Goal: Information Seeking & Learning: Learn about a topic

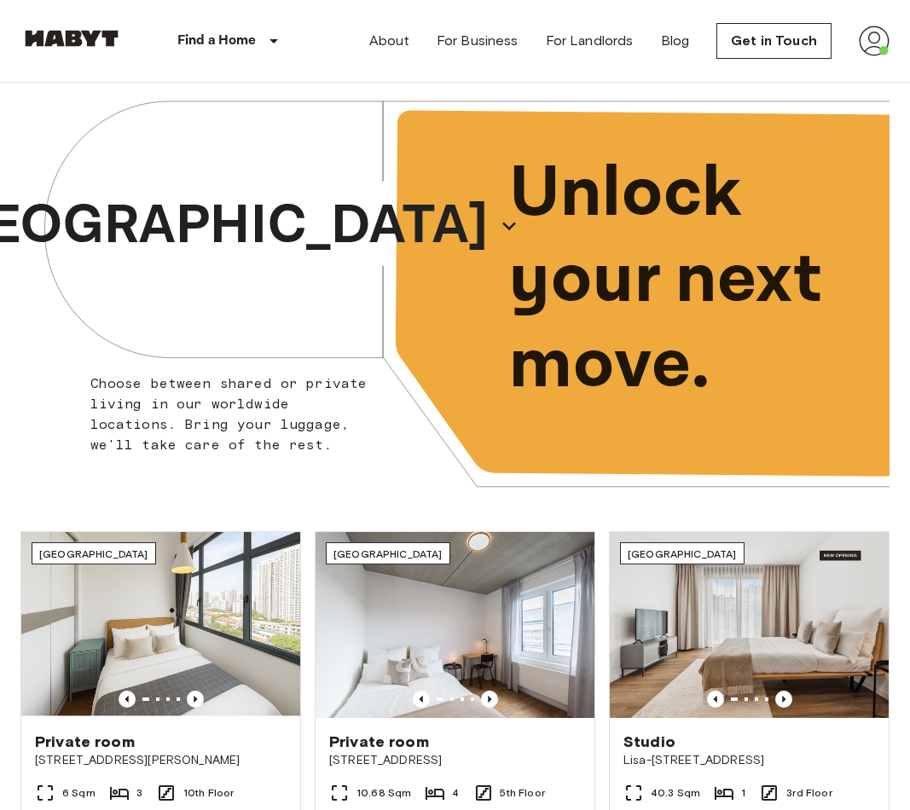
click at [885, 44] on img at bounding box center [873, 41] width 31 height 31
click at [834, 65] on li "Profile" at bounding box center [810, 71] width 170 height 31
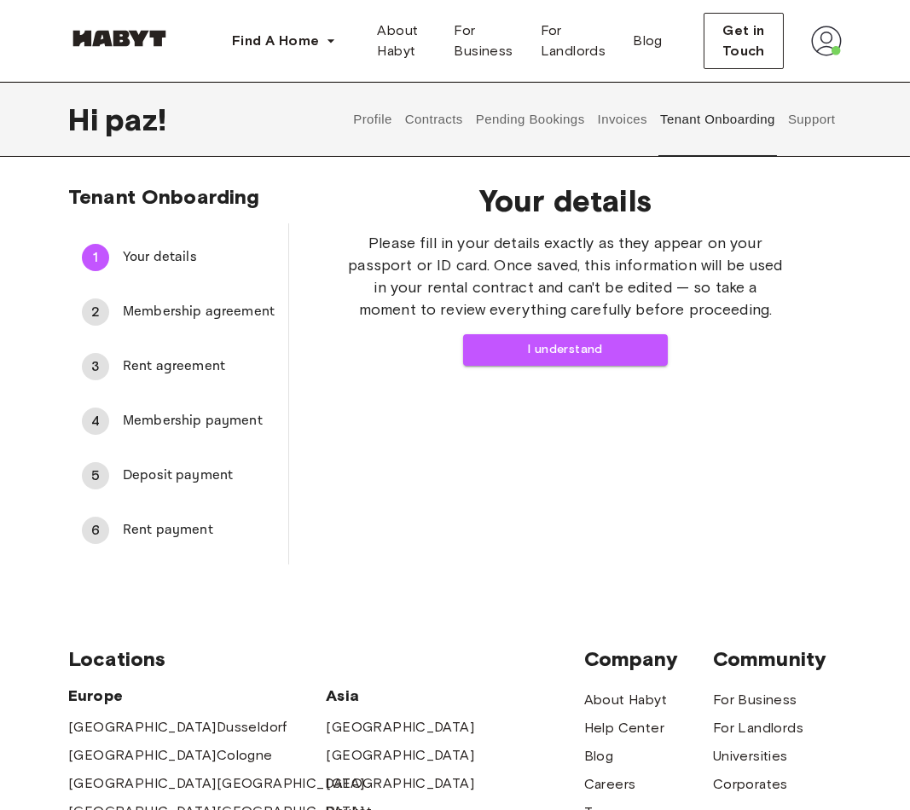
click at [581, 365] on div "Your details Please fill in your details exactly as they appear on your passpor…" at bounding box center [565, 367] width 552 height 396
click at [580, 344] on button "I understand" at bounding box center [565, 350] width 205 height 32
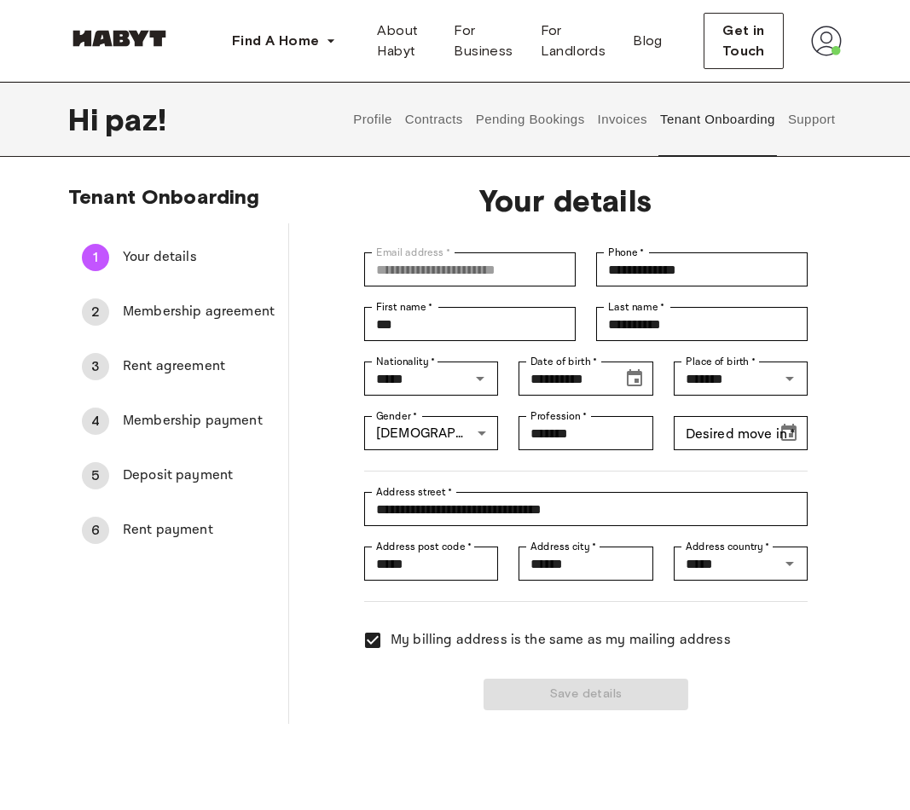
click at [627, 124] on button "Invoices" at bounding box center [622, 119] width 54 height 75
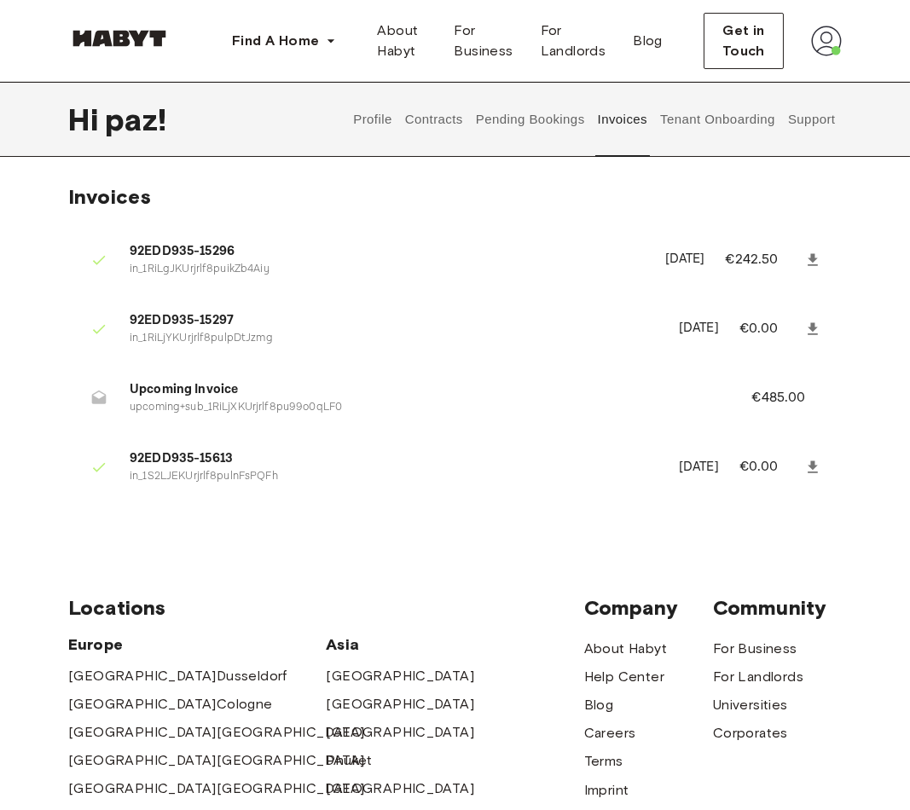
click at [564, 112] on button "Pending Bookings" at bounding box center [529, 119] width 113 height 75
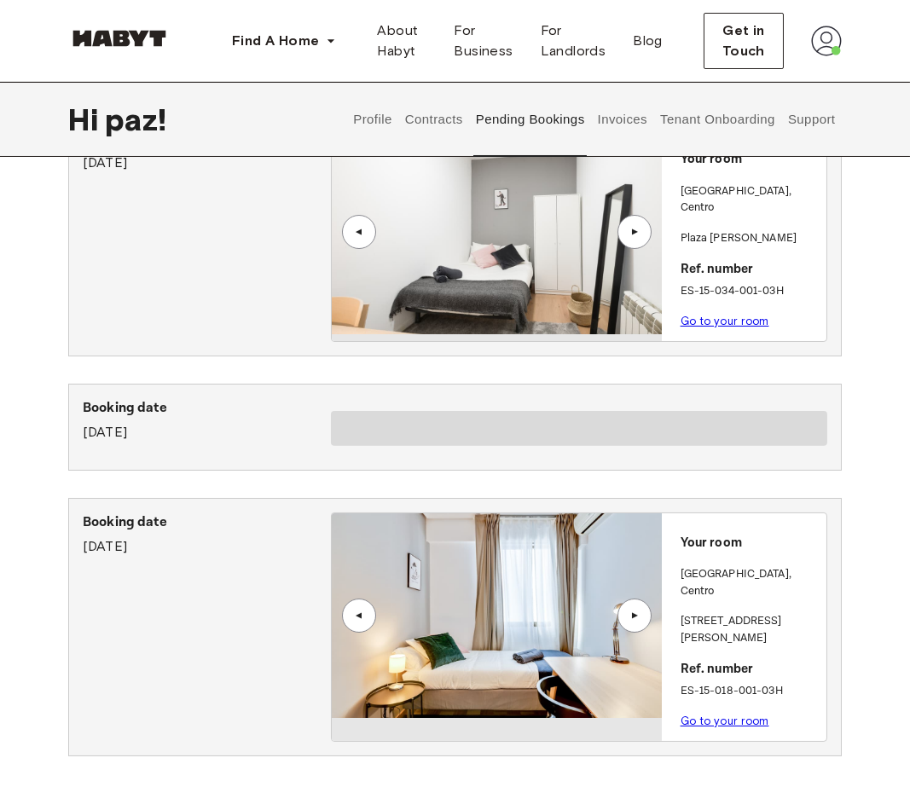
scroll to position [126, 0]
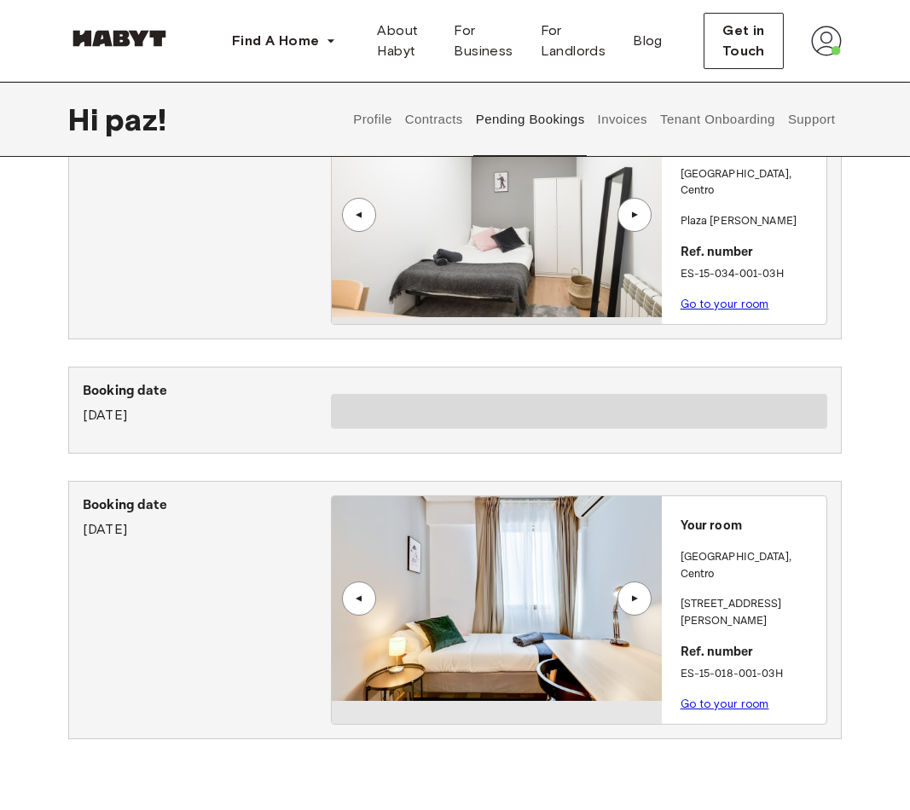
click at [609, 509] on img at bounding box center [497, 598] width 330 height 205
click at [705, 521] on p "Your room" at bounding box center [749, 527] width 139 height 20
click at [713, 696] on p "Go to your room" at bounding box center [749, 705] width 139 height 18
click at [713, 697] on link "Go to your room" at bounding box center [724, 703] width 89 height 13
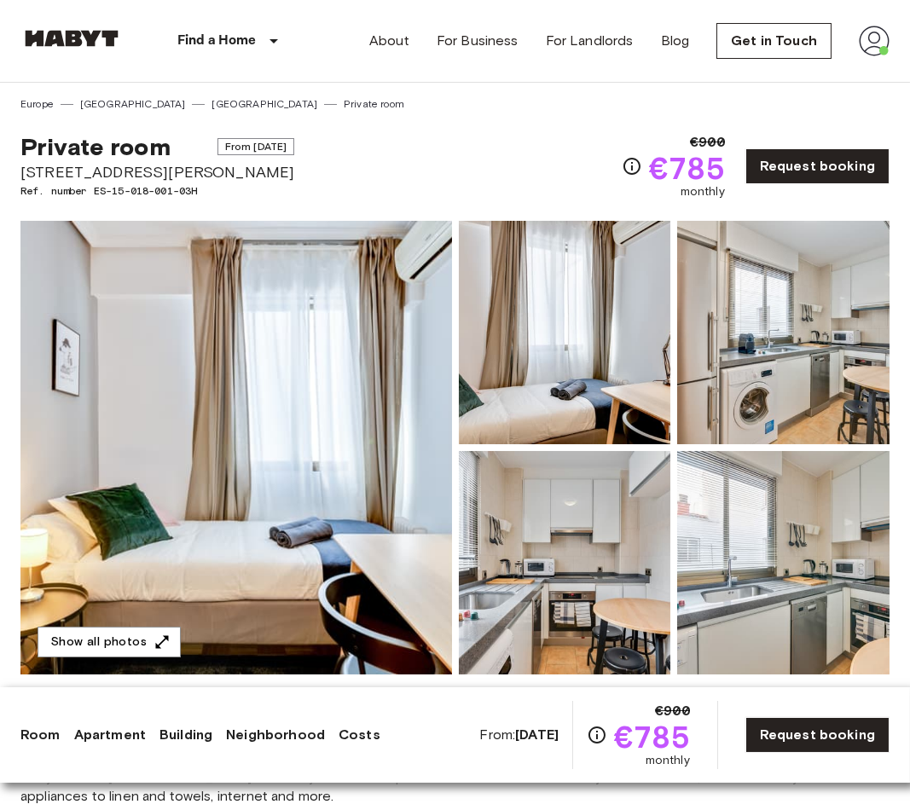
scroll to position [-1, 0]
click at [455, 438] on div at bounding box center [561, 329] width 219 height 230
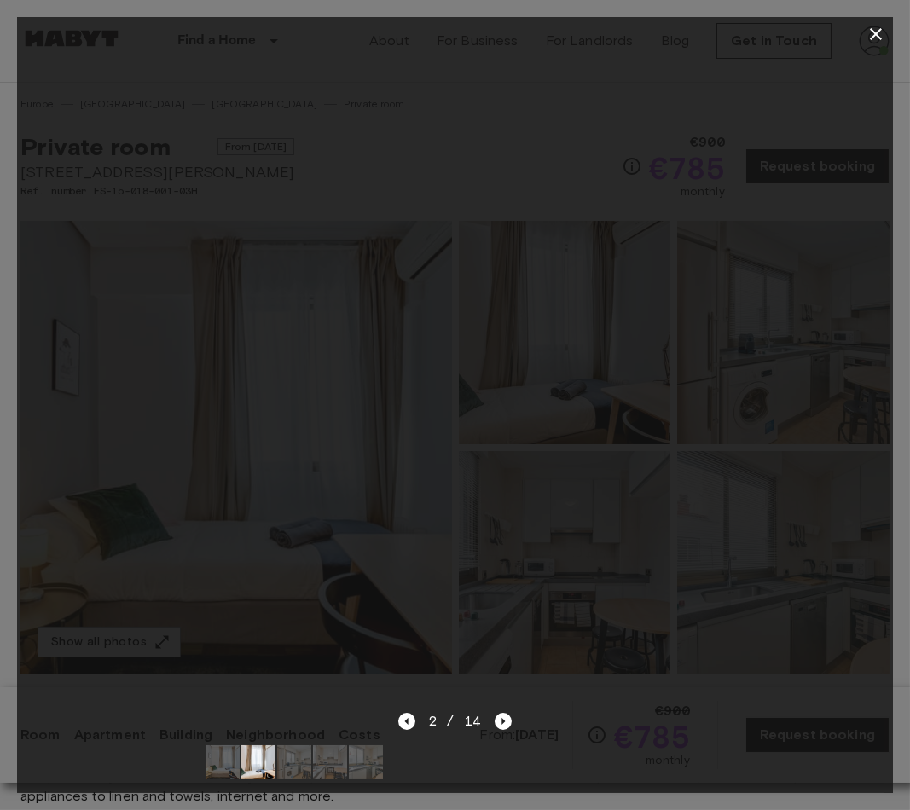
scroll to position [0, 0]
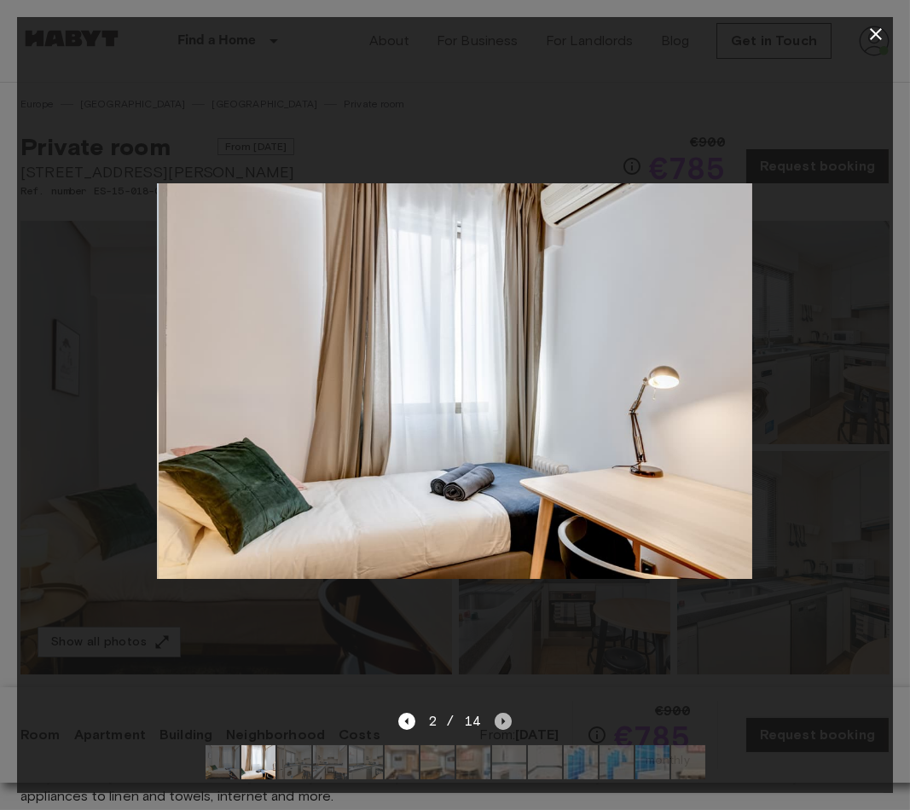
click at [496, 713] on icon "Next image" at bounding box center [502, 721] width 17 height 17
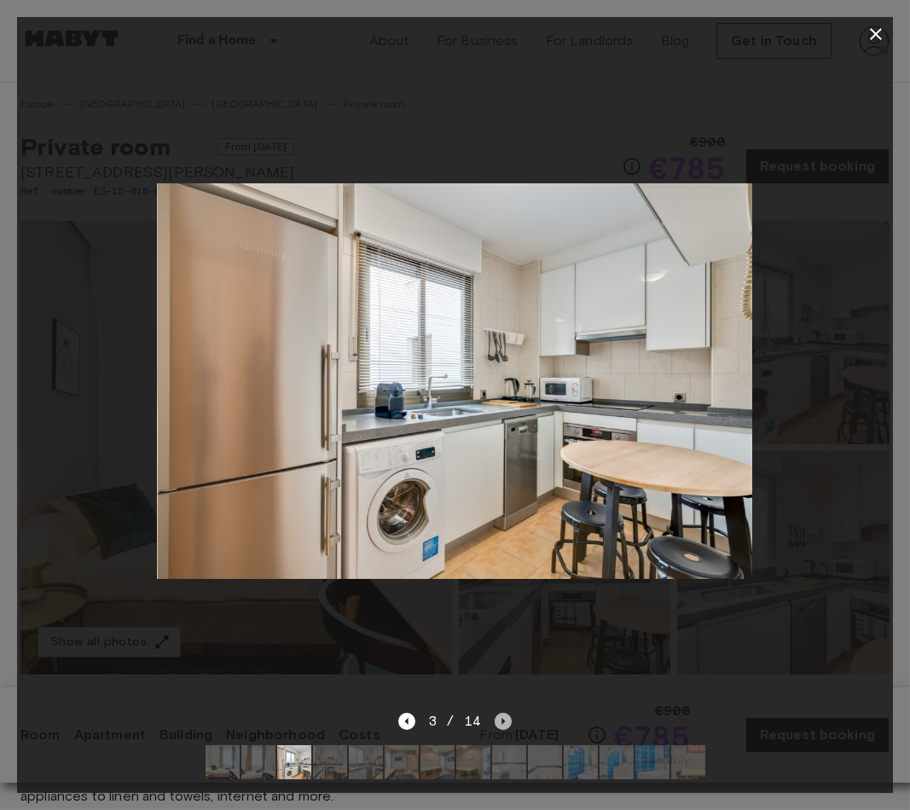
click at [499, 713] on icon "Next image" at bounding box center [502, 721] width 17 height 17
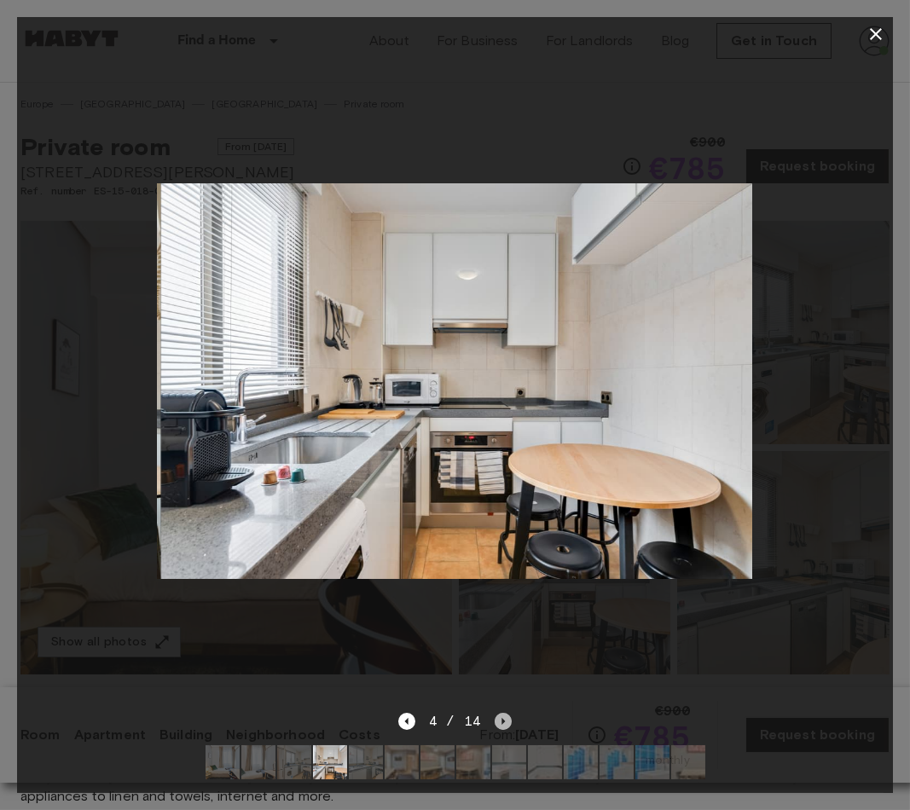
click at [496, 713] on icon "Next image" at bounding box center [502, 721] width 17 height 17
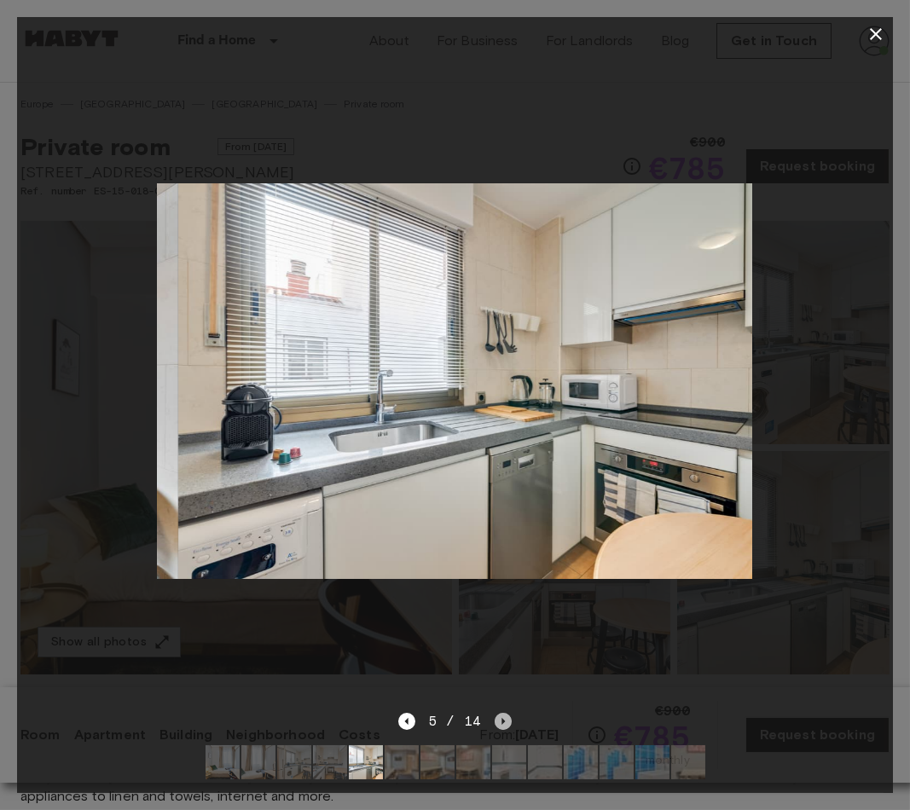
click at [496, 713] on icon "Next image" at bounding box center [502, 721] width 17 height 17
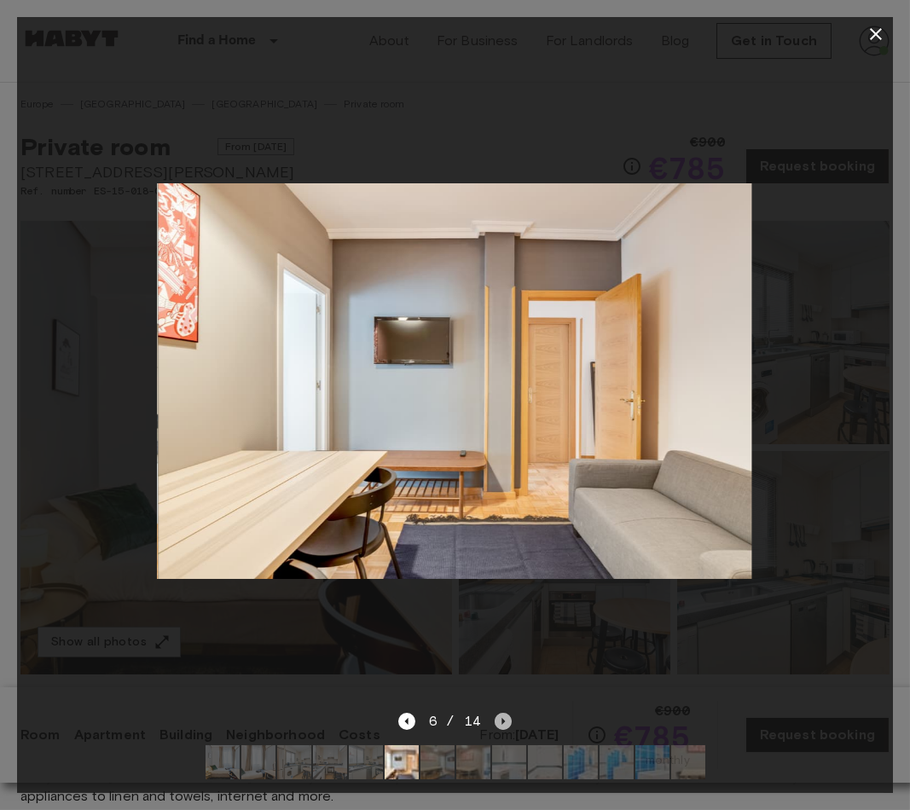
click at [497, 713] on icon "Next image" at bounding box center [502, 721] width 17 height 17
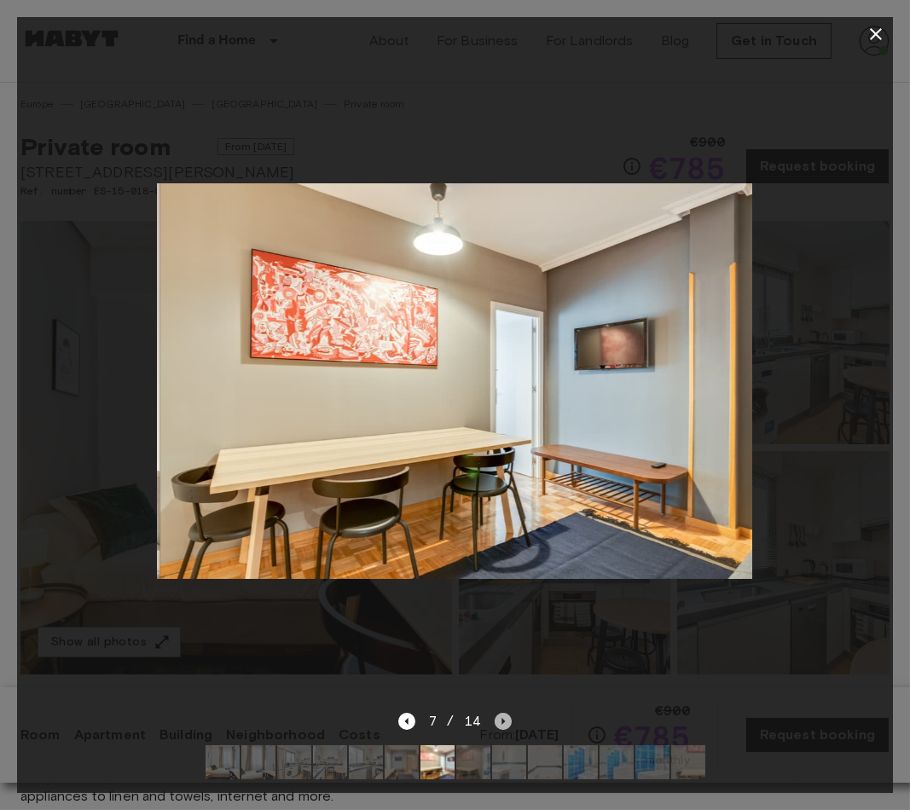
click at [497, 713] on icon "Next image" at bounding box center [502, 721] width 17 height 17
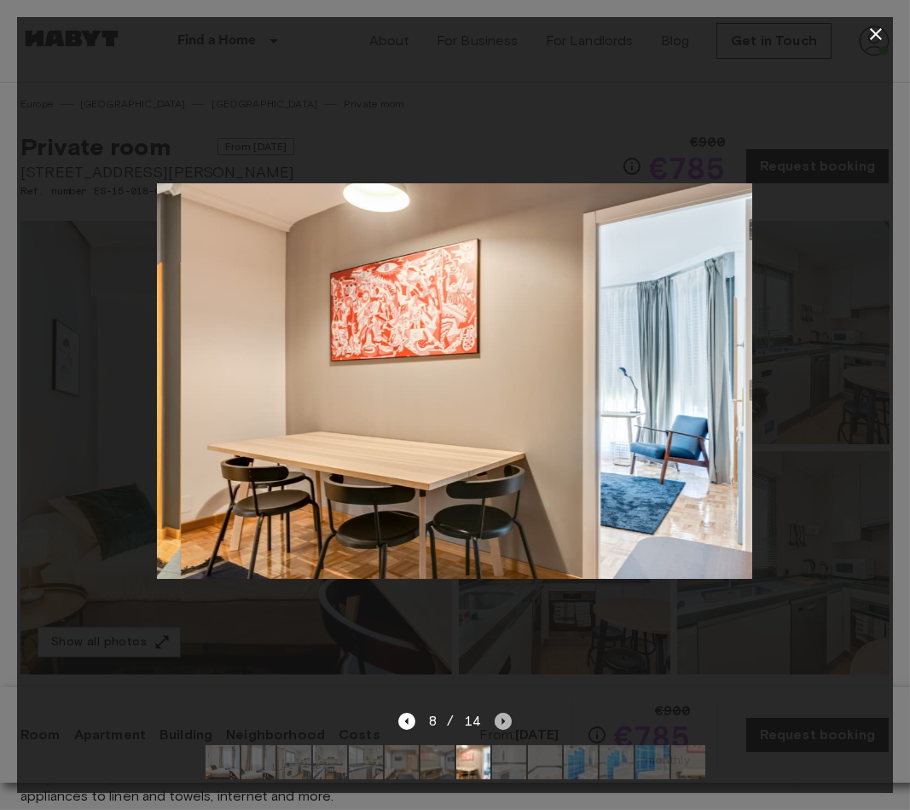
click at [497, 713] on icon "Next image" at bounding box center [502, 721] width 17 height 17
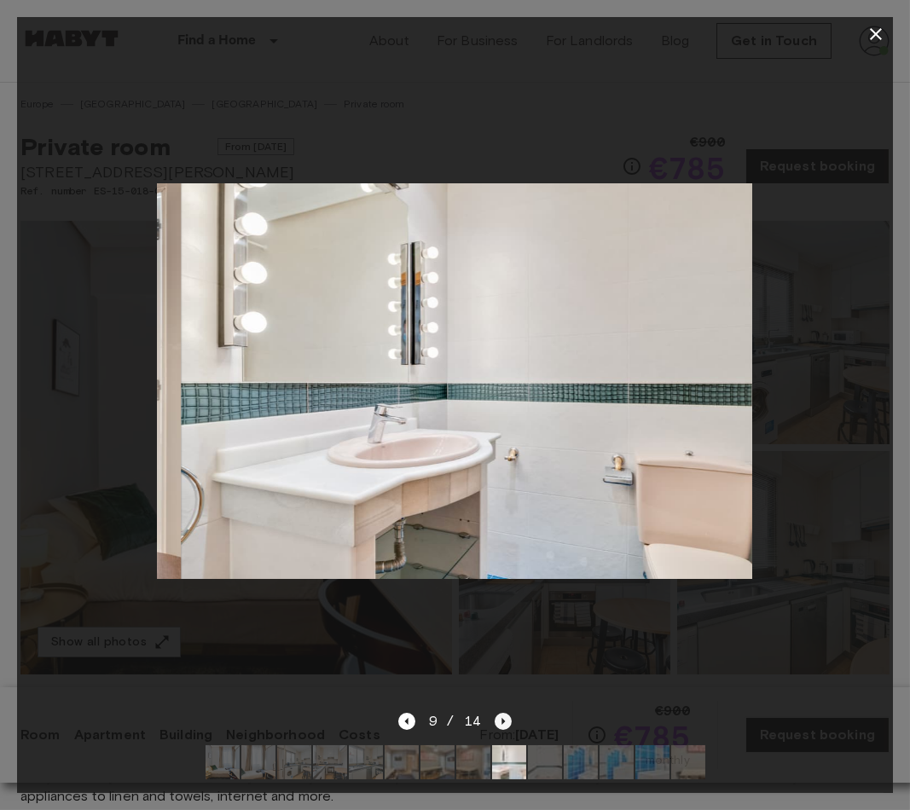
click at [497, 713] on icon "Next image" at bounding box center [502, 721] width 17 height 17
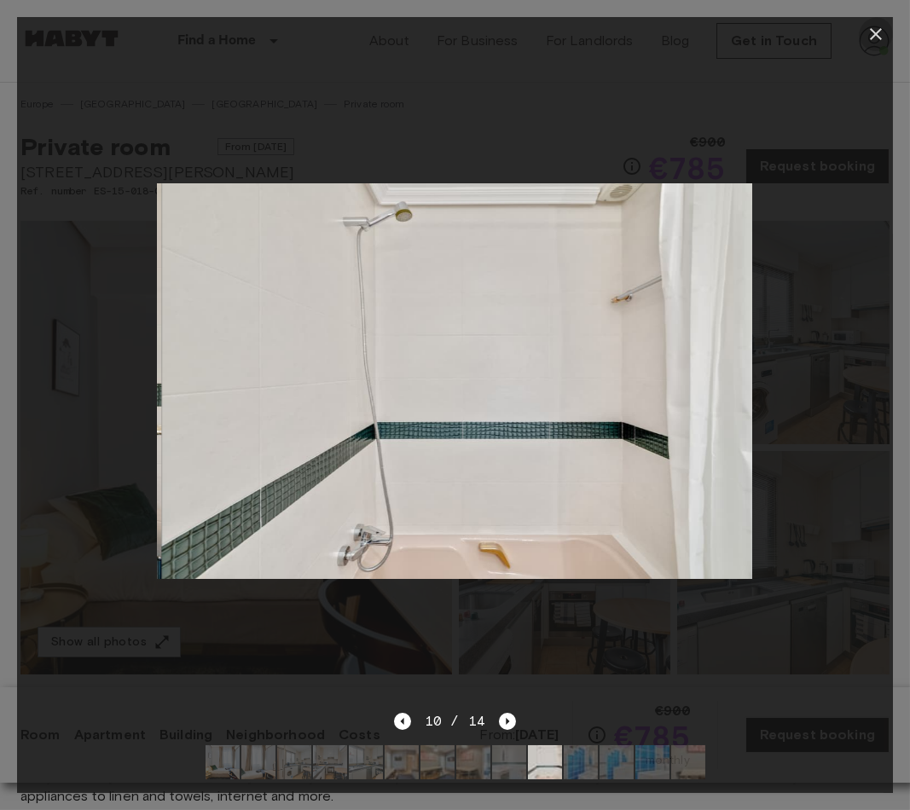
click at [866, 32] on icon "button" at bounding box center [875, 34] width 20 height 20
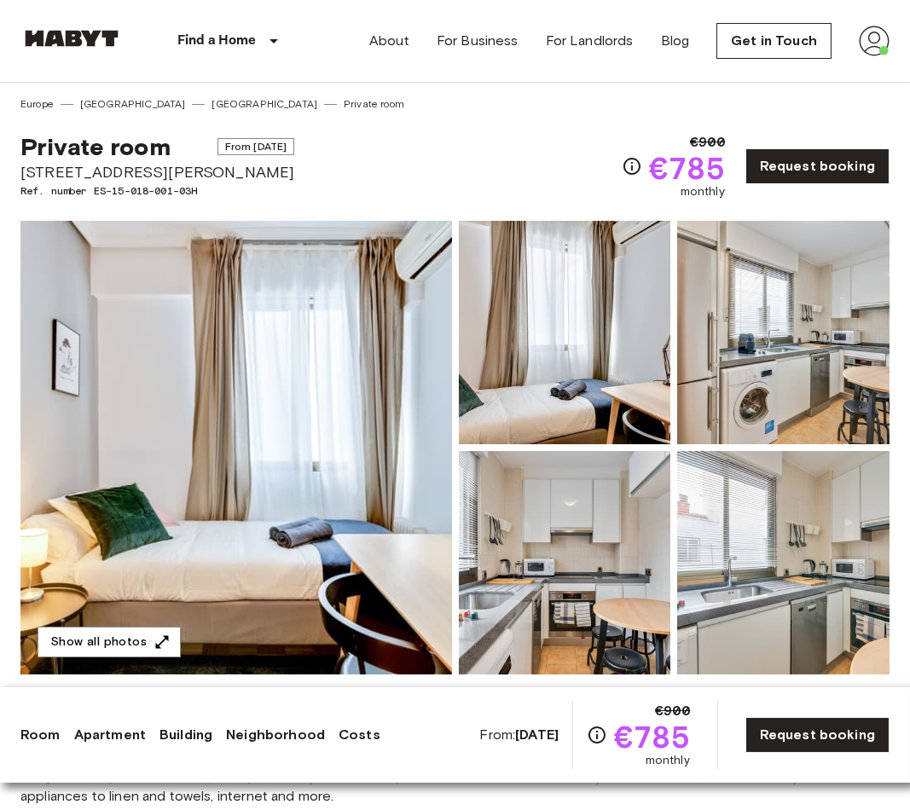
click at [87, 32] on img at bounding box center [71, 38] width 102 height 17
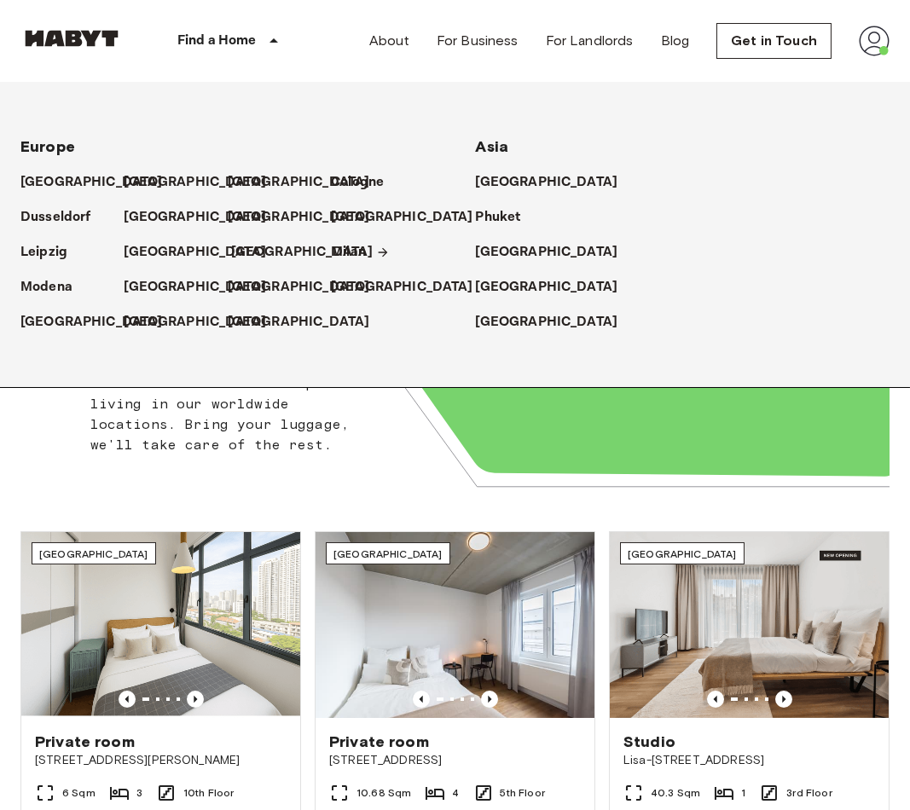
click at [260, 242] on p "[GEOGRAPHIC_DATA]" at bounding box center [302, 252] width 142 height 20
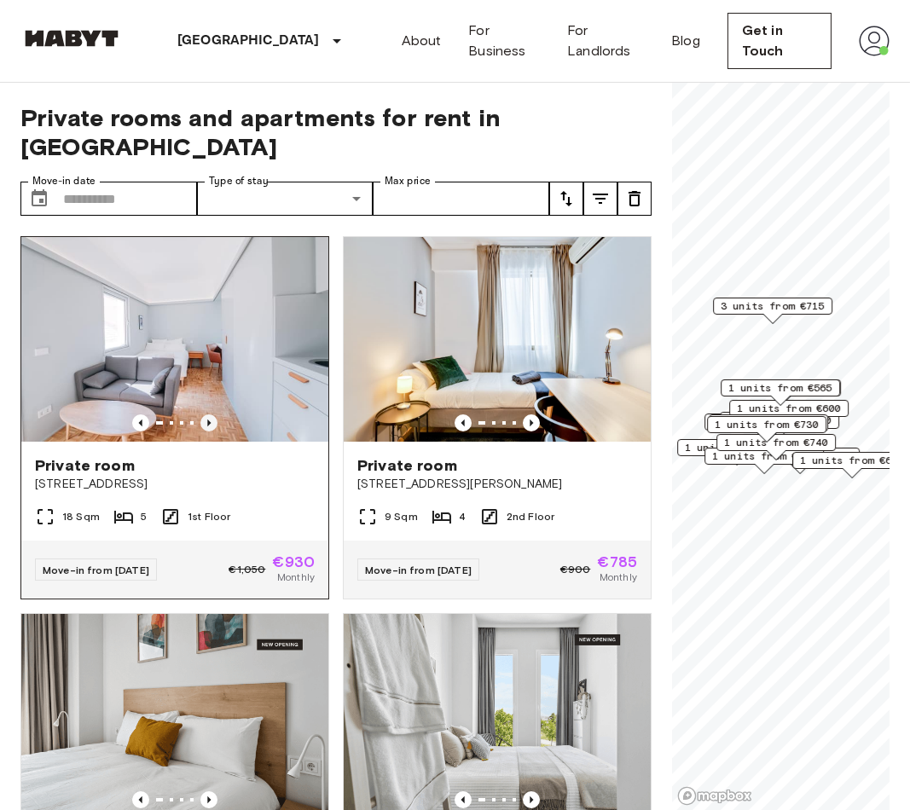
click at [211, 414] on icon "Previous image" at bounding box center [208, 422] width 17 height 17
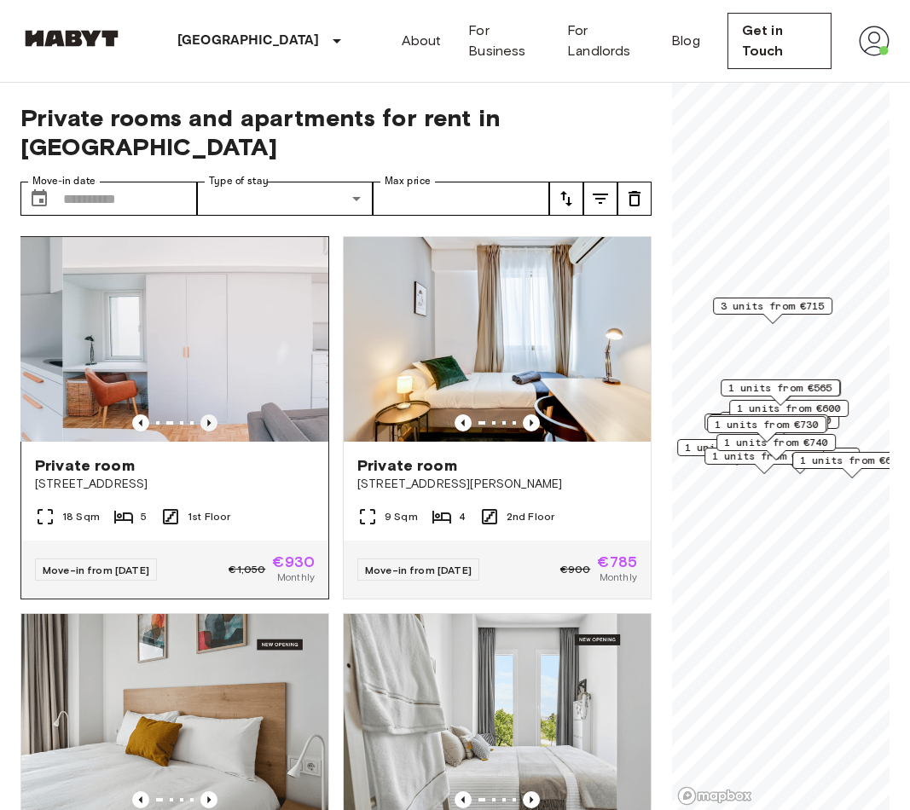
click at [211, 414] on icon "Previous image" at bounding box center [208, 422] width 17 height 17
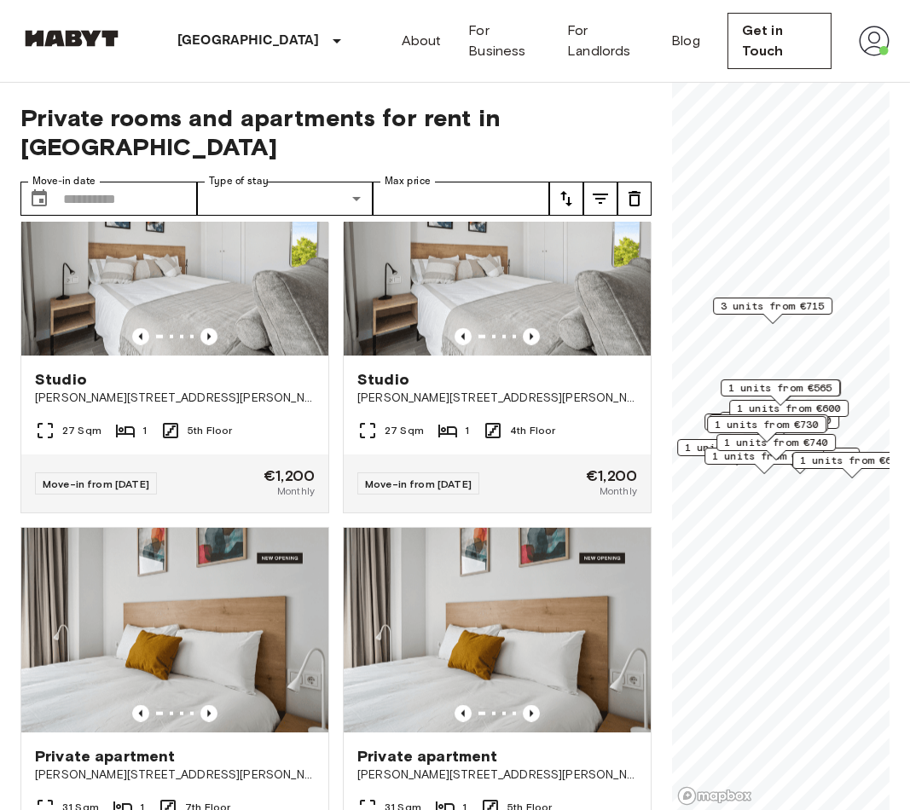
scroll to position [5912, 0]
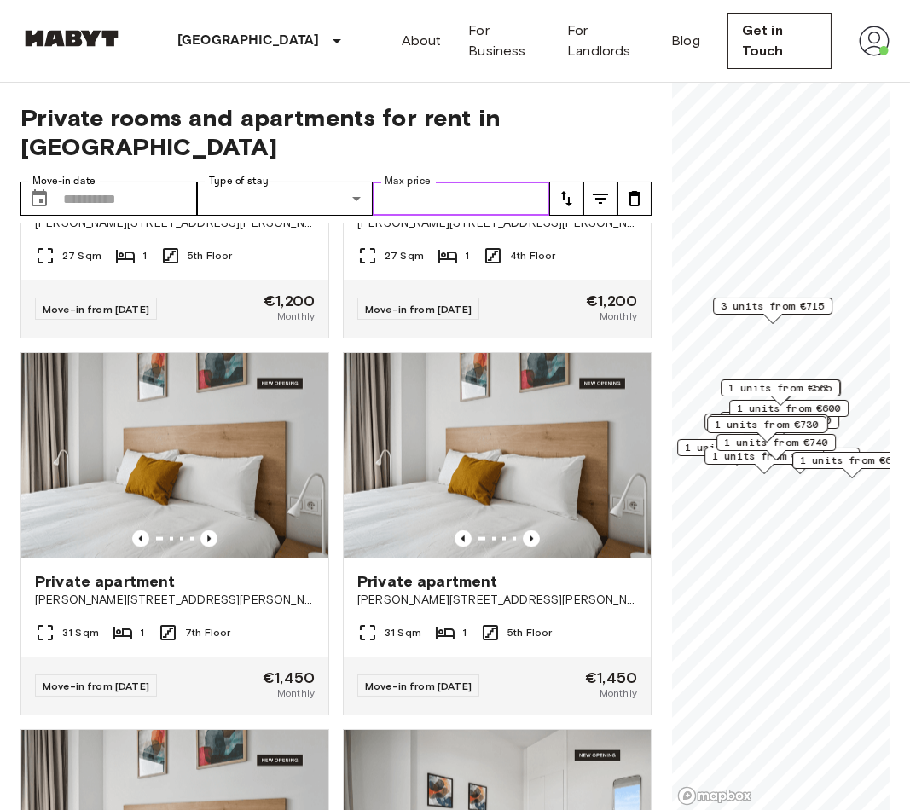
click at [445, 182] on input "Max price" at bounding box center [461, 199] width 176 height 34
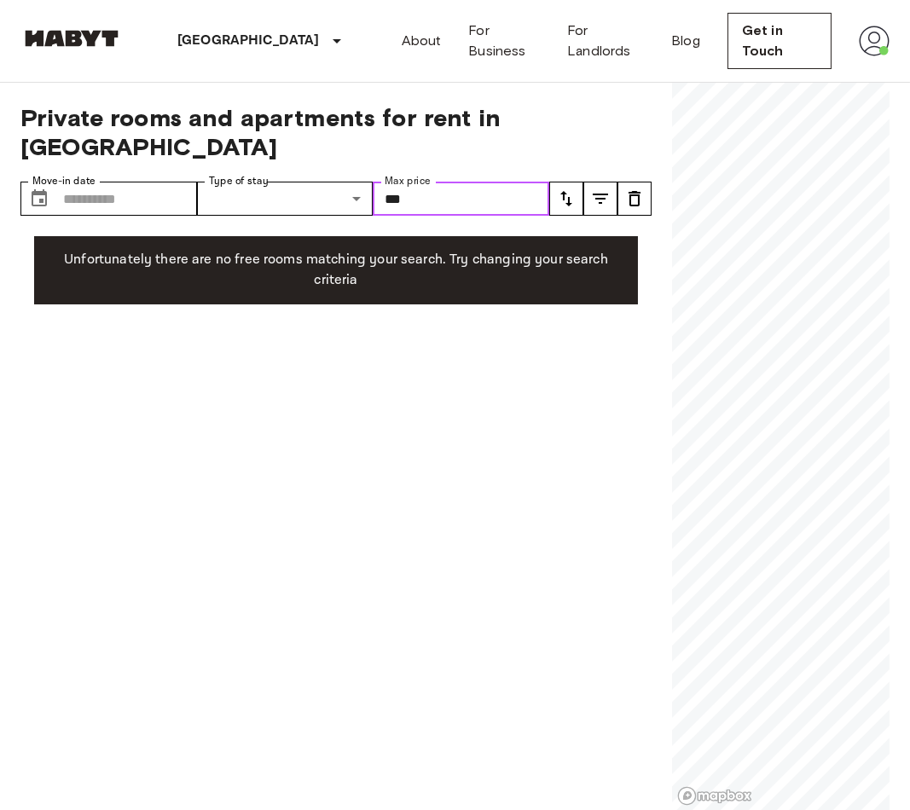
type input "***"
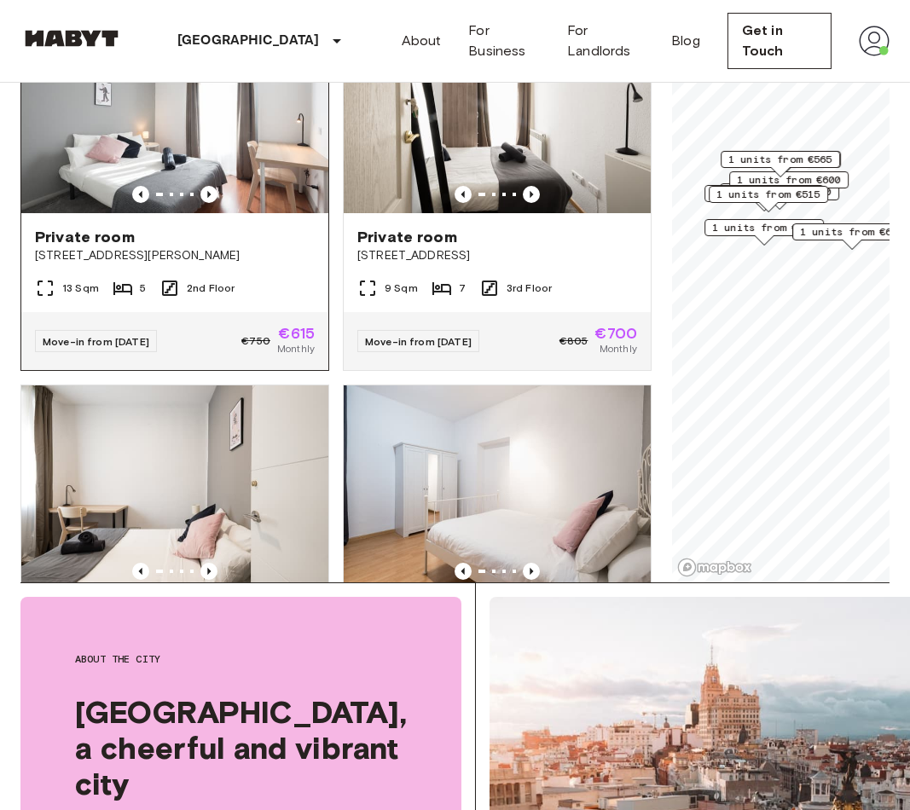
click at [247, 134] on img at bounding box center [174, 111] width 307 height 205
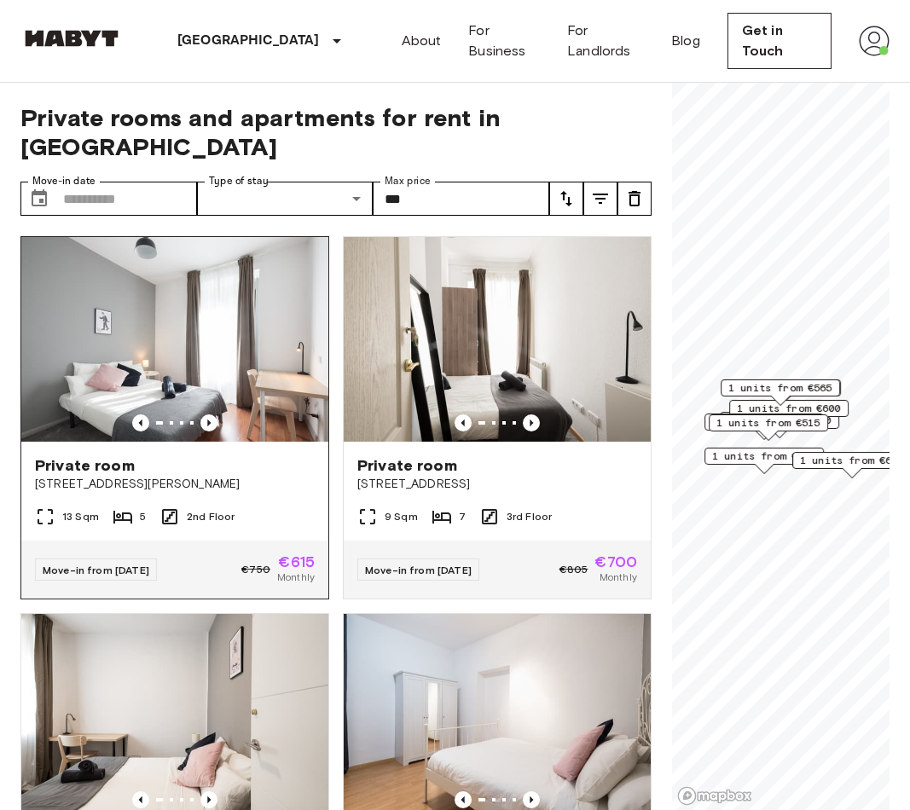
click at [264, 455] on div "Private room" at bounding box center [175, 465] width 280 height 20
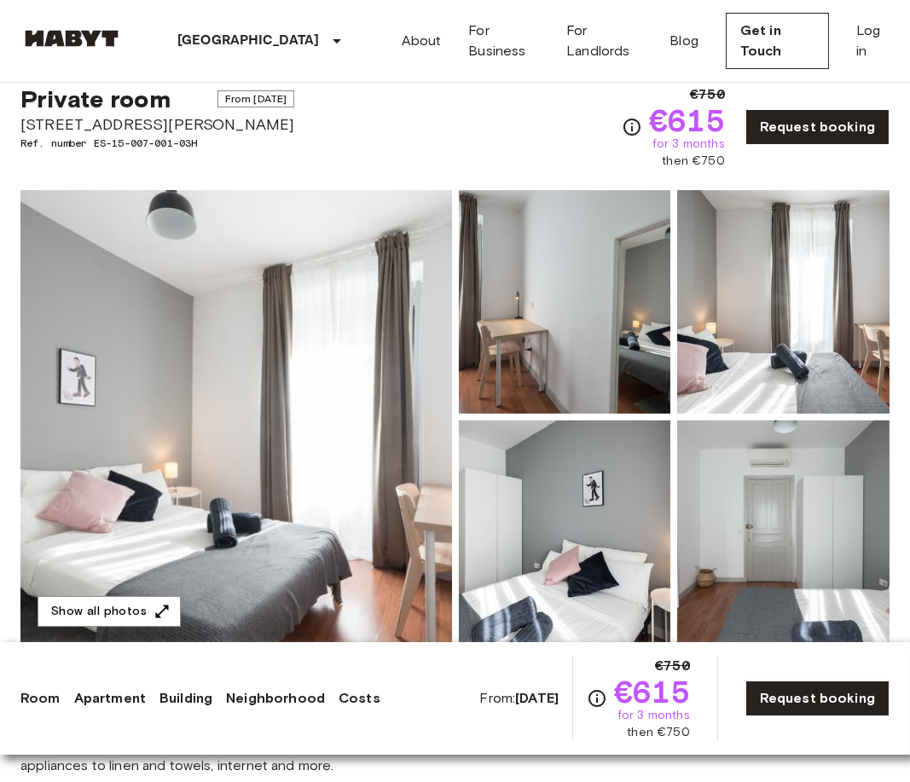
scroll to position [55, 0]
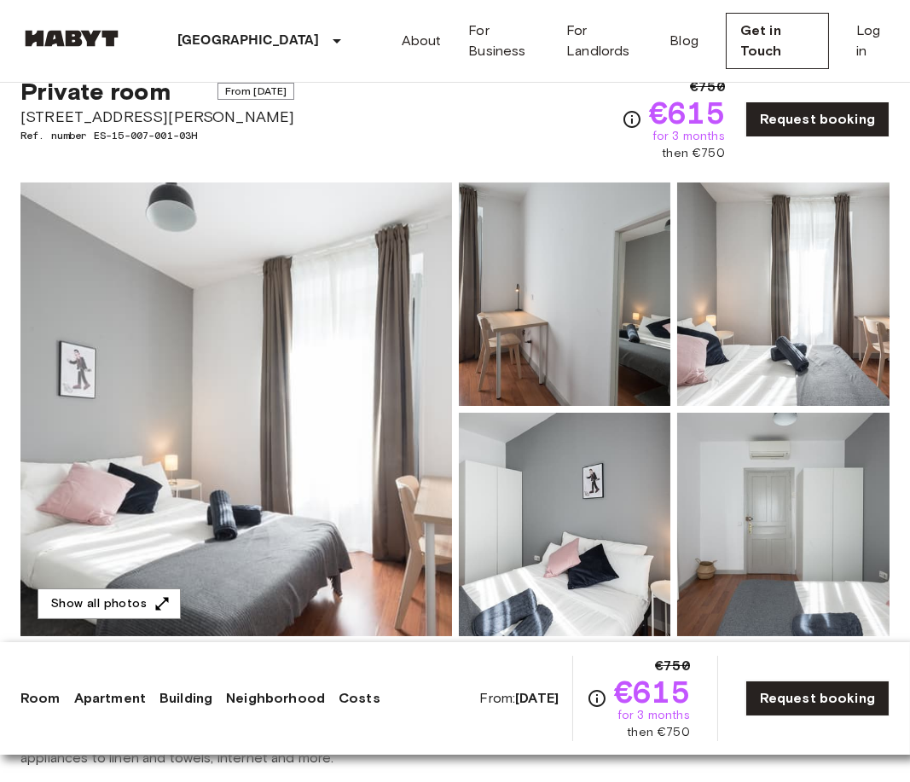
click at [279, 334] on img at bounding box center [235, 408] width 431 height 453
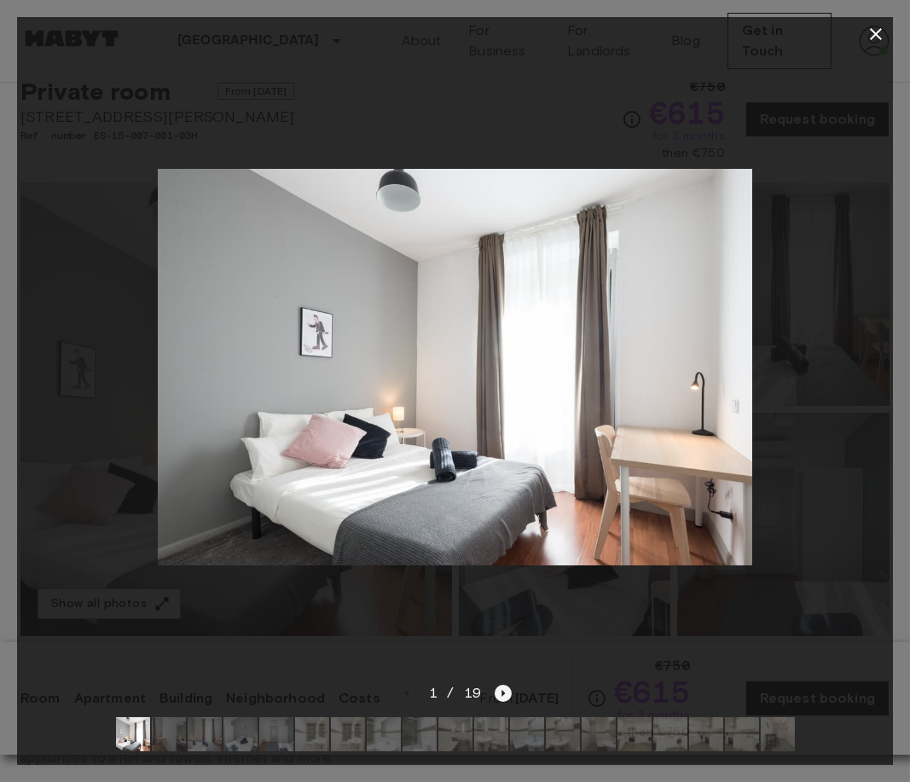
click at [496, 702] on icon "Next image" at bounding box center [502, 692] width 17 height 17
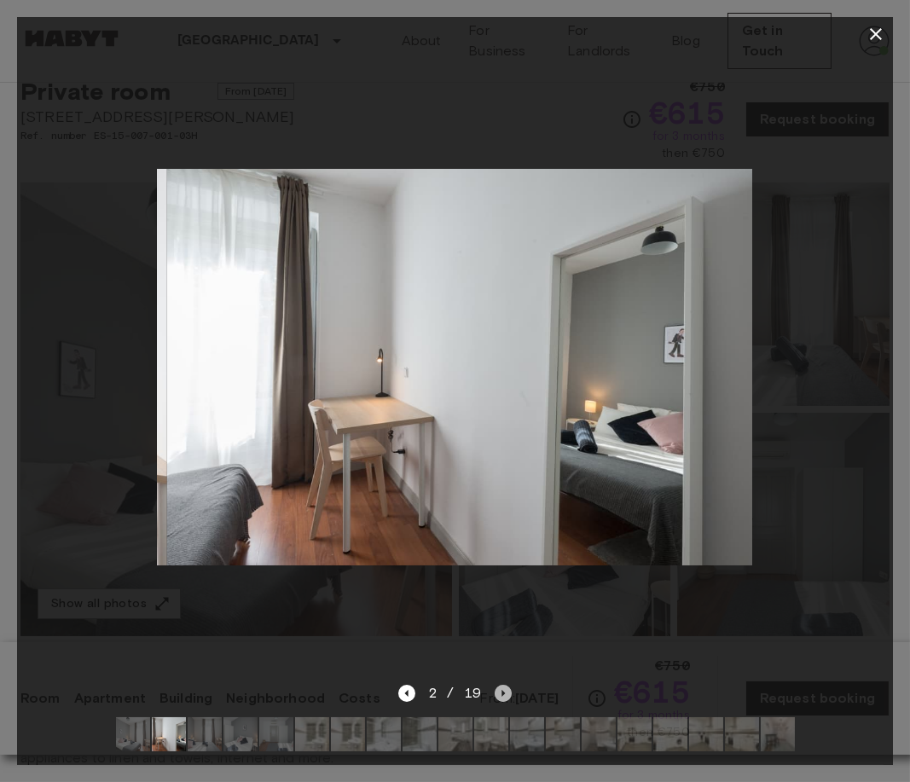
click at [496, 702] on icon "Next image" at bounding box center [502, 692] width 17 height 17
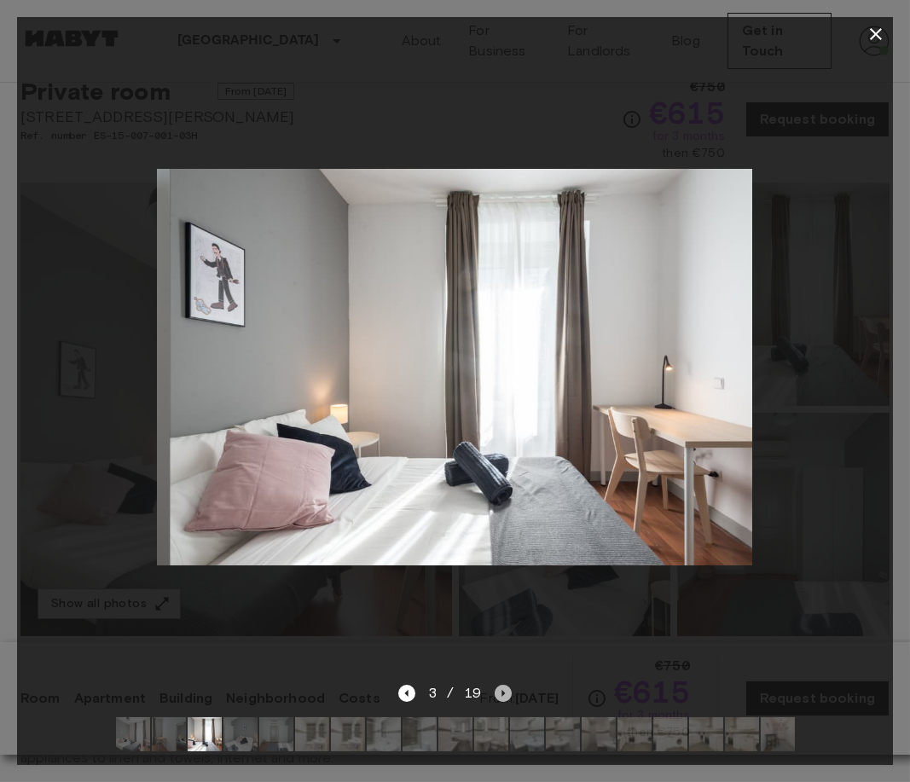
click at [496, 702] on icon "Next image" at bounding box center [502, 692] width 17 height 17
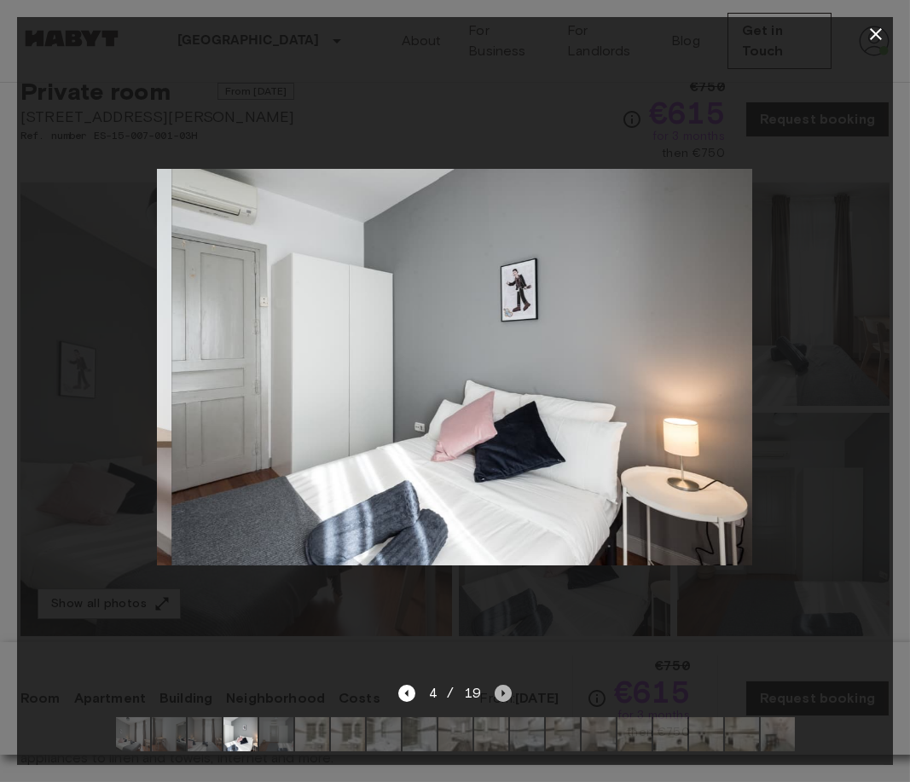
click at [496, 702] on icon "Next image" at bounding box center [502, 692] width 17 height 17
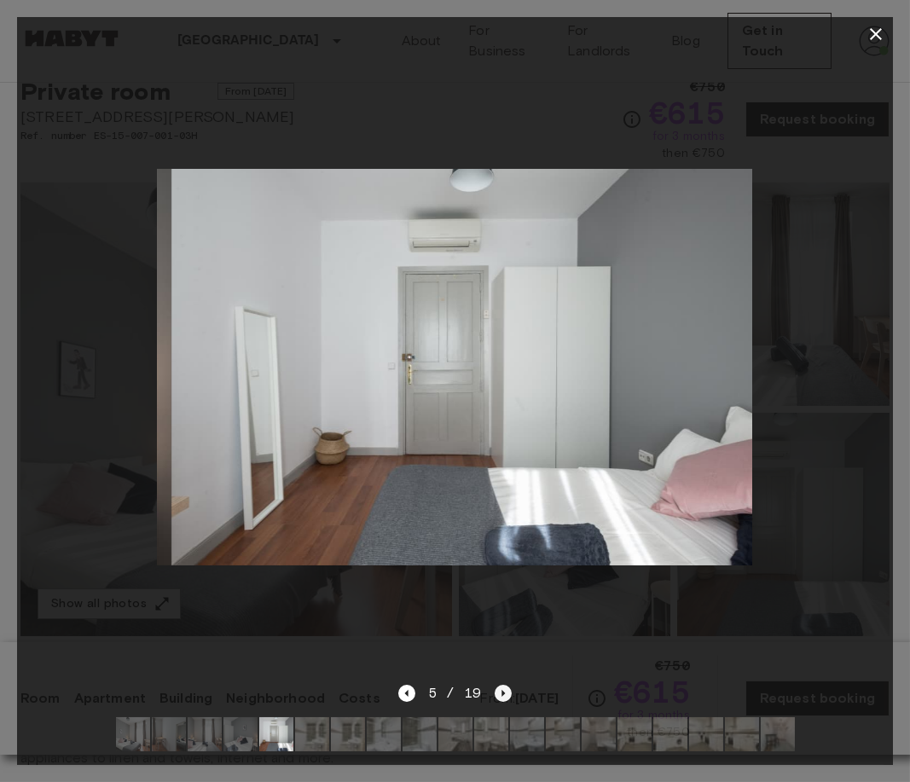
click at [496, 702] on icon "Next image" at bounding box center [502, 692] width 17 height 17
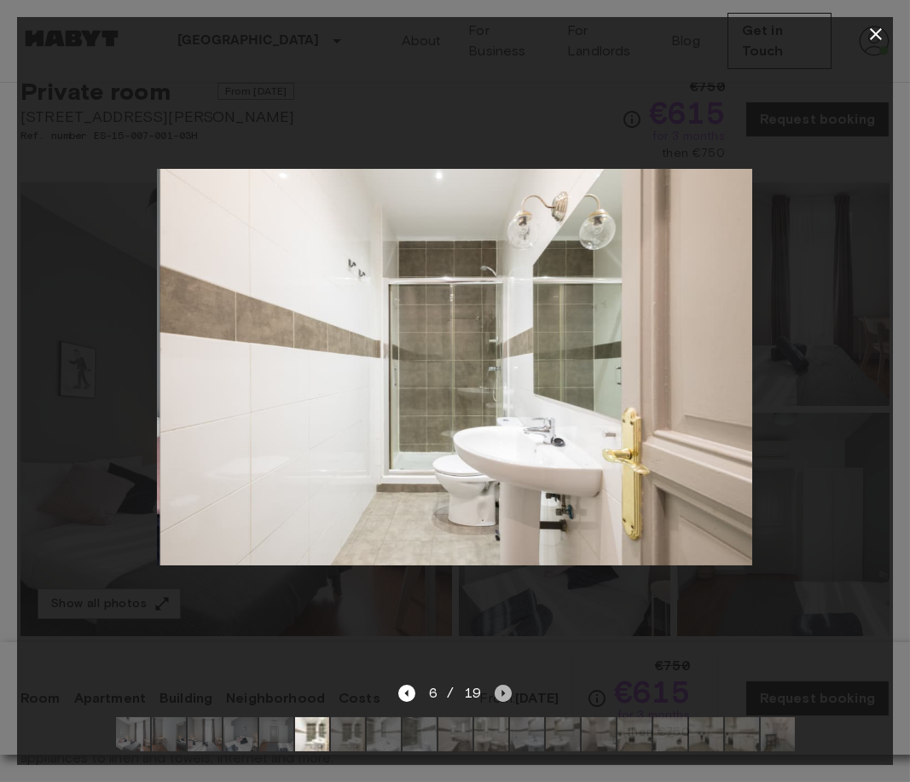
click at [508, 692] on icon "Next image" at bounding box center [502, 692] width 17 height 17
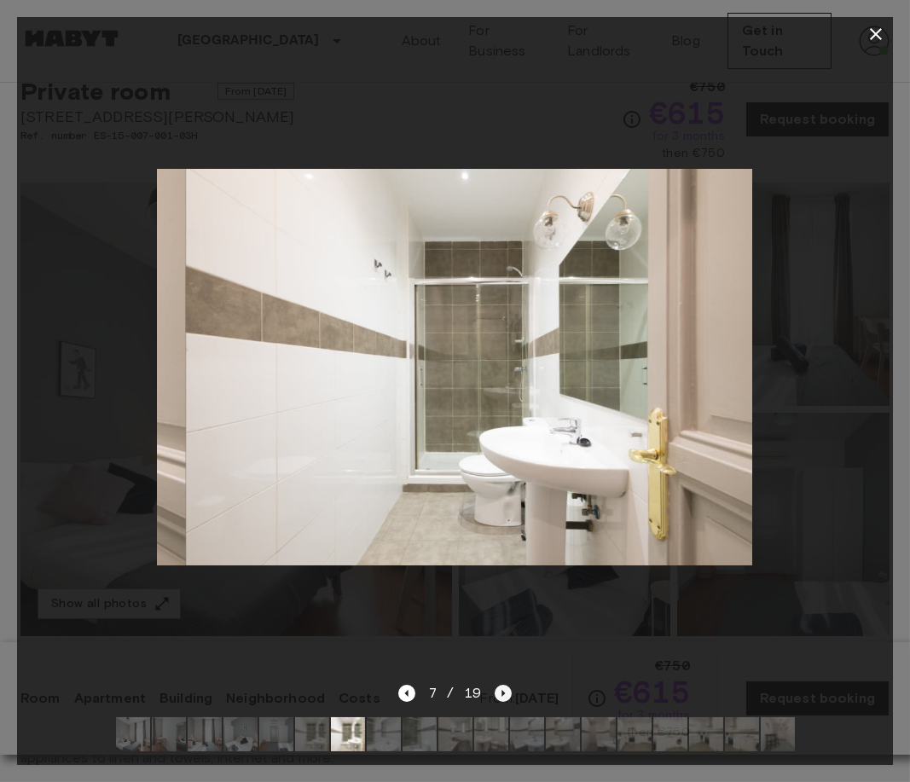
click at [508, 692] on icon "Next image" at bounding box center [502, 692] width 17 height 17
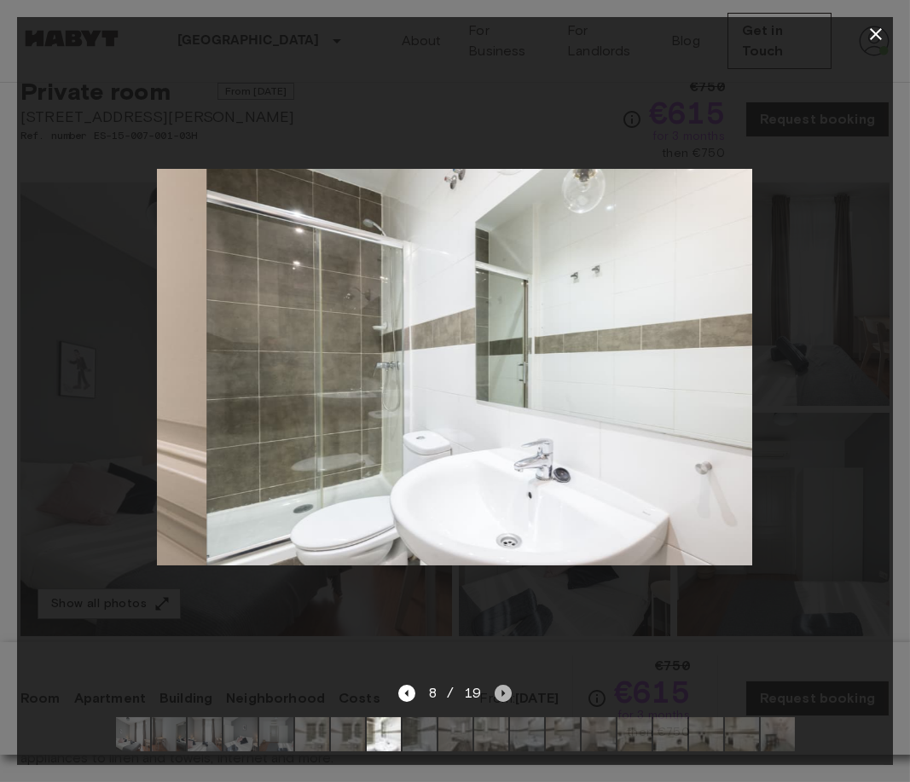
click at [508, 692] on icon "Next image" at bounding box center [502, 692] width 17 height 17
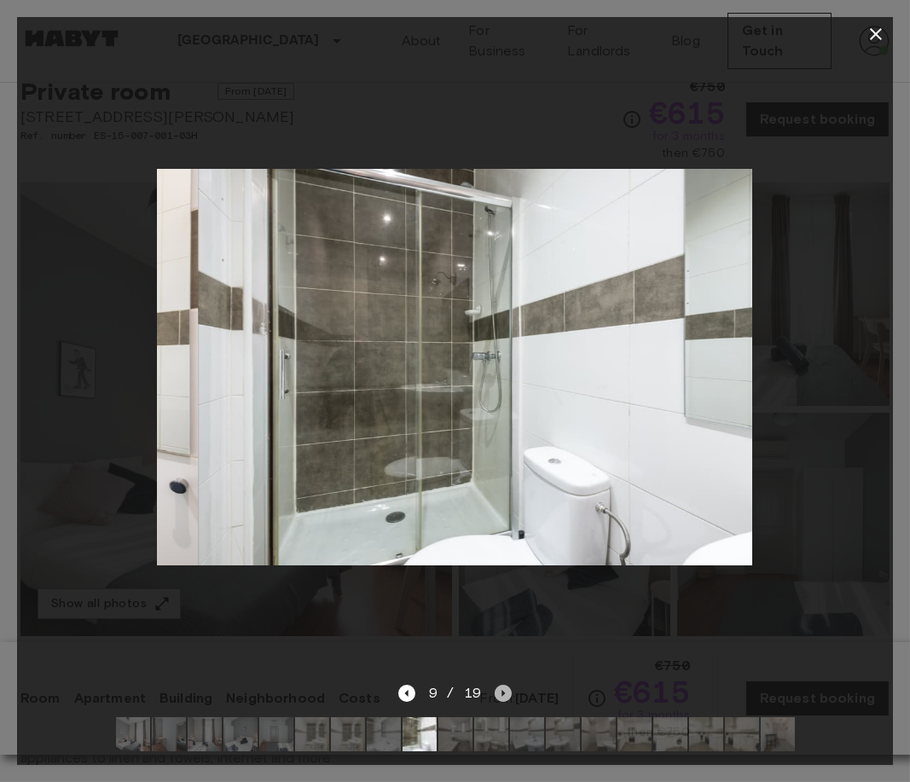
click at [508, 692] on icon "Next image" at bounding box center [502, 692] width 17 height 17
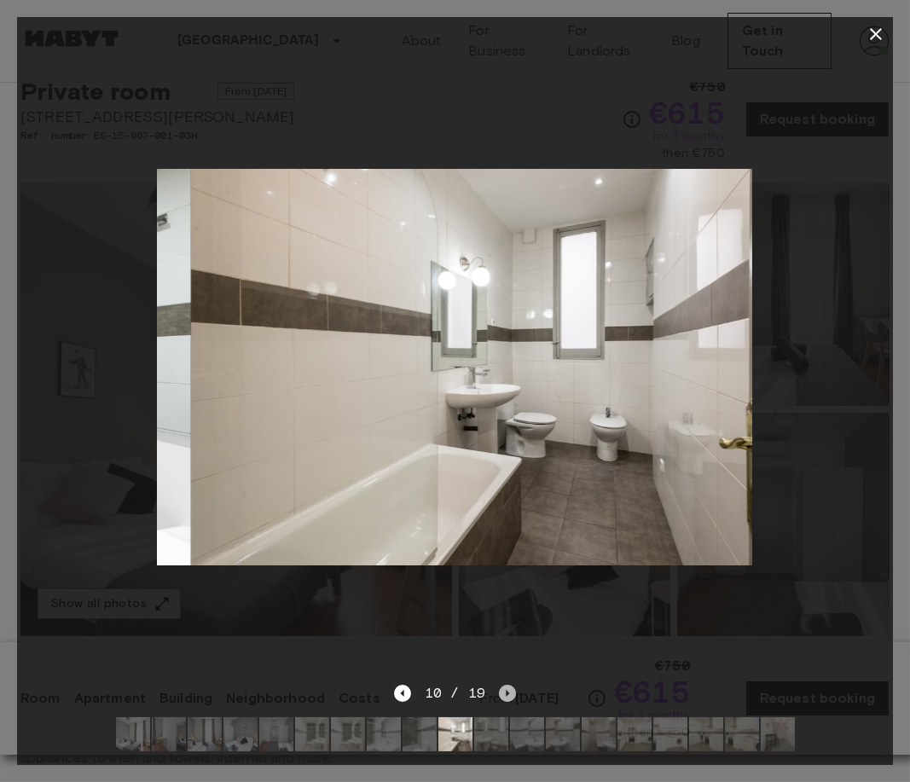
click at [508, 692] on icon "Next image" at bounding box center [507, 692] width 17 height 17
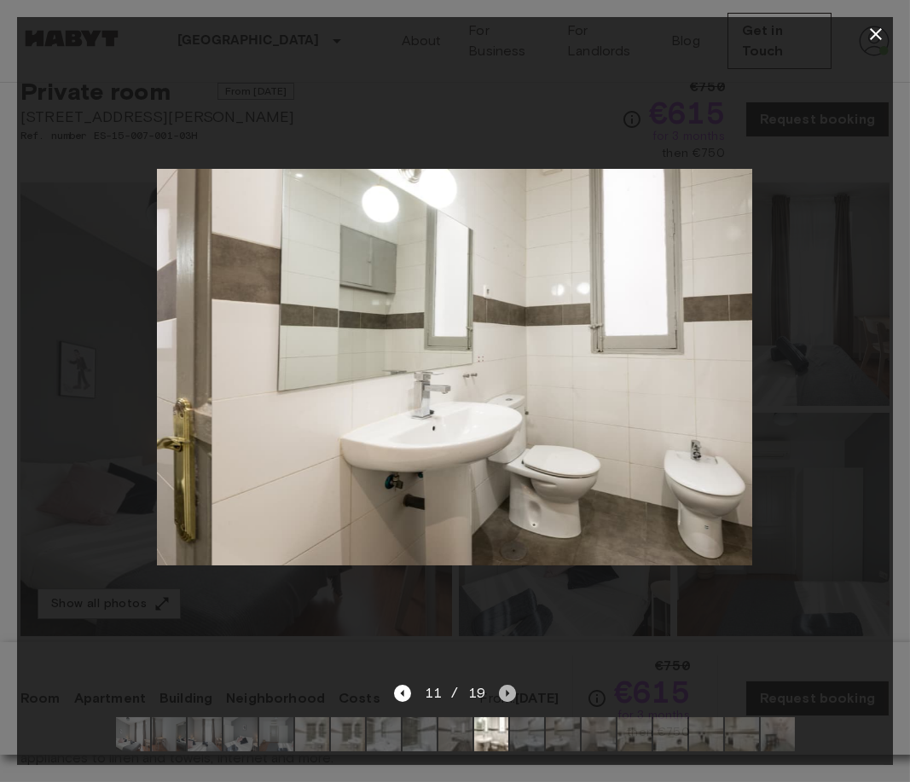
click at [508, 692] on icon "Next image" at bounding box center [507, 692] width 17 height 17
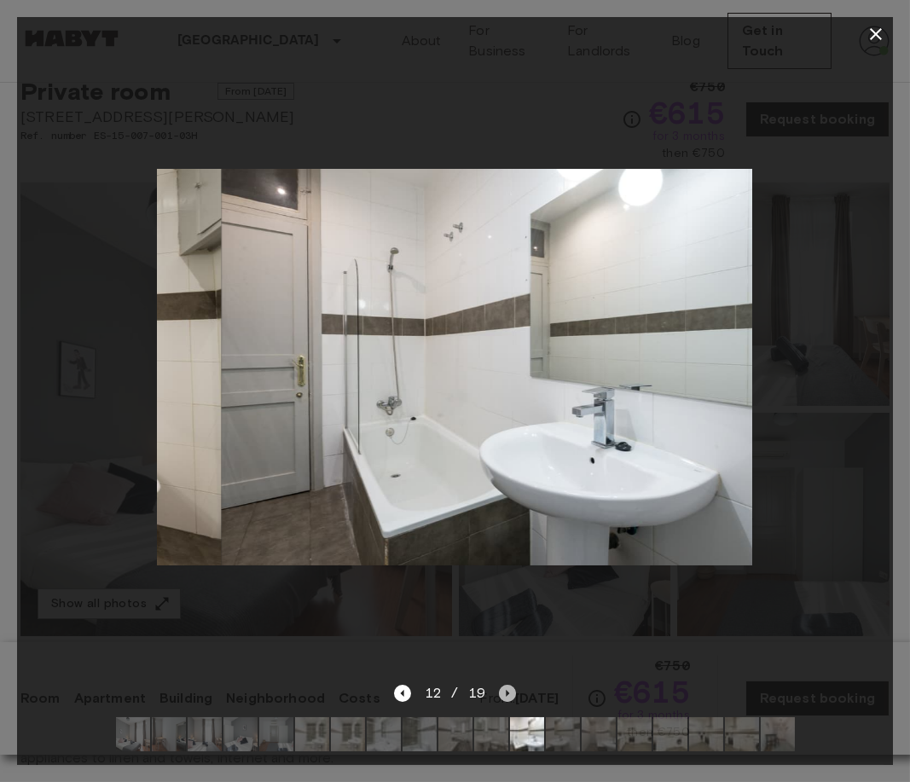
click at [508, 692] on icon "Next image" at bounding box center [507, 692] width 17 height 17
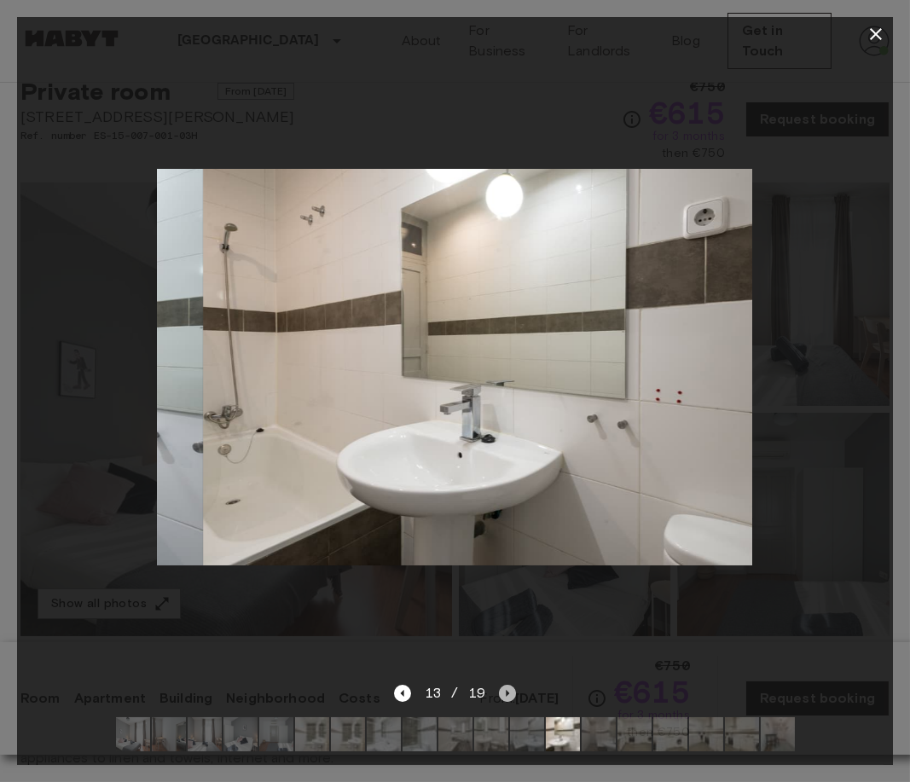
click at [508, 692] on icon "Next image" at bounding box center [507, 692] width 17 height 17
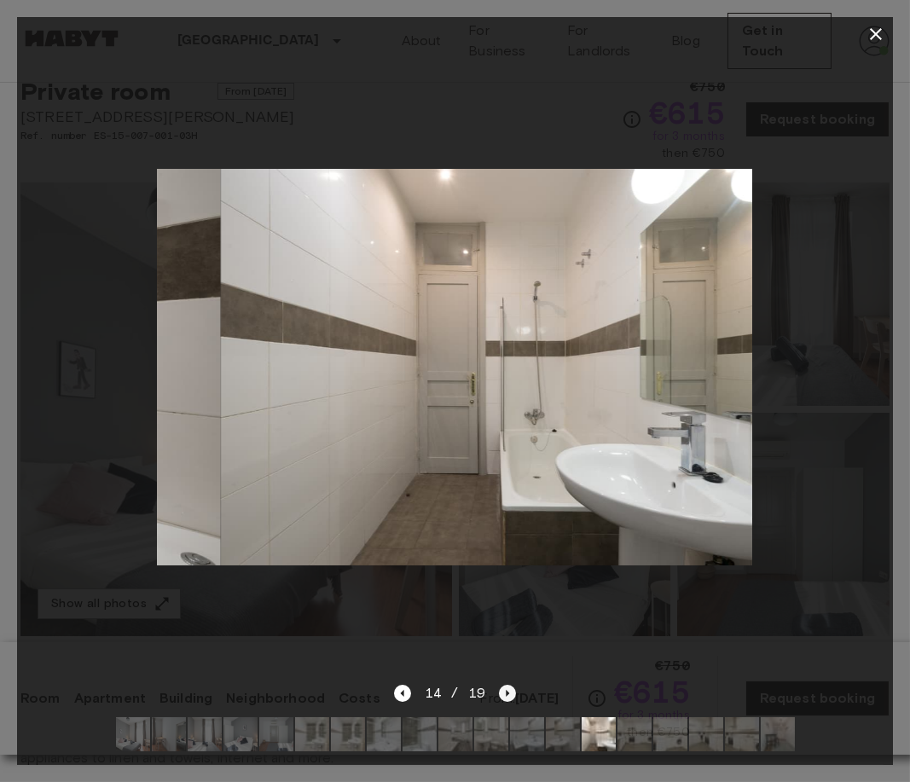
click at [508, 692] on icon "Next image" at bounding box center [507, 692] width 17 height 17
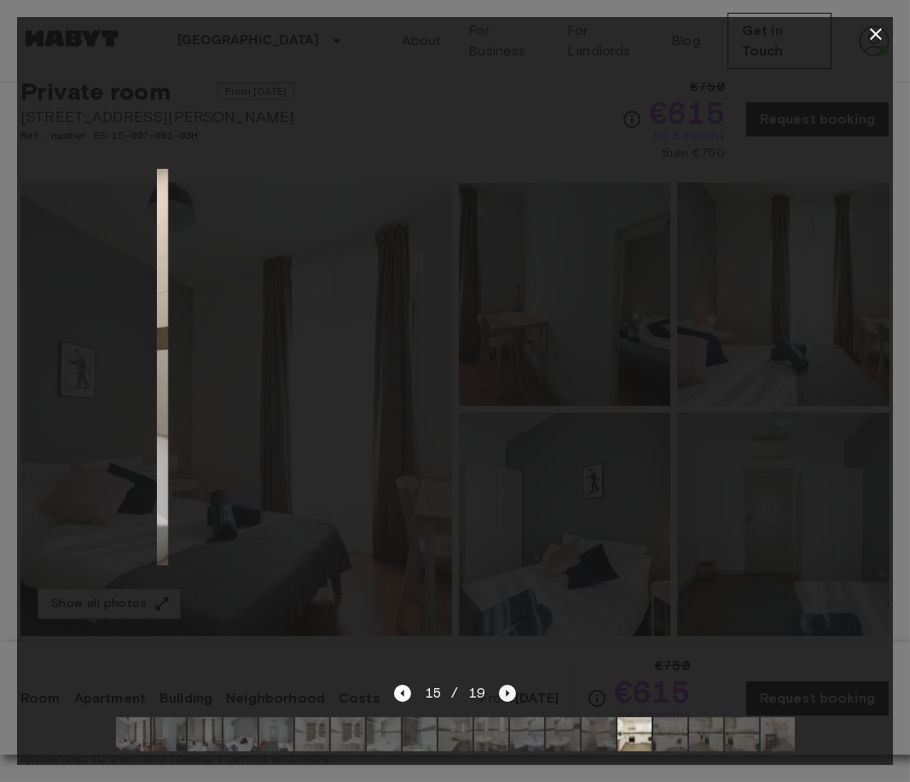
click at [508, 692] on icon "Next image" at bounding box center [507, 692] width 17 height 17
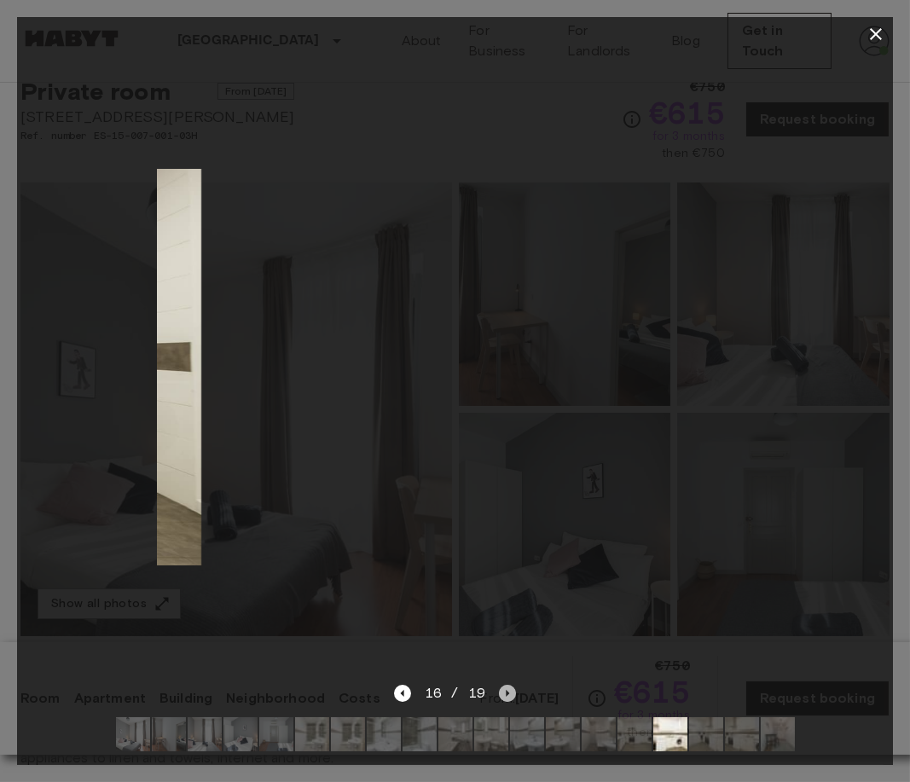
click at [508, 692] on icon "Next image" at bounding box center [507, 692] width 17 height 17
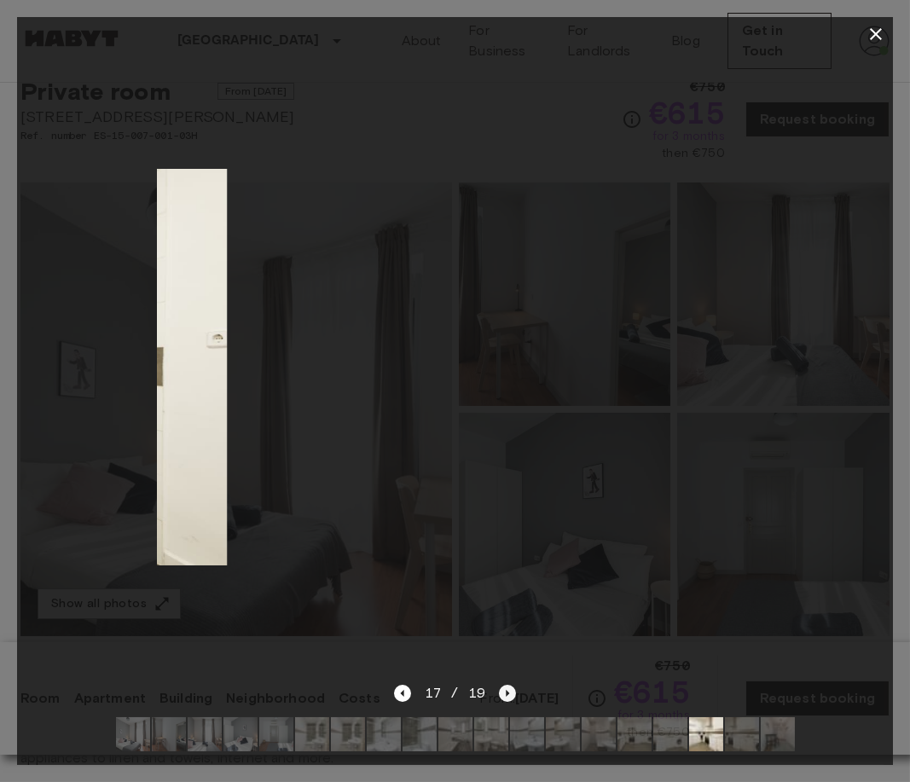
click at [508, 692] on icon "Next image" at bounding box center [507, 692] width 17 height 17
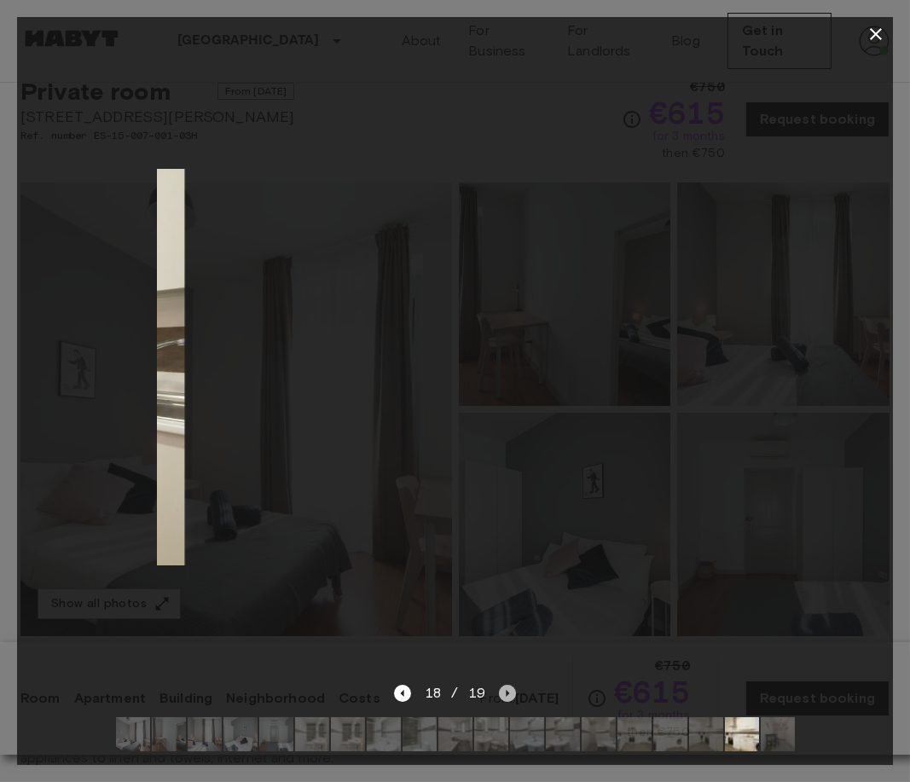
click at [508, 692] on icon "Next image" at bounding box center [507, 692] width 17 height 17
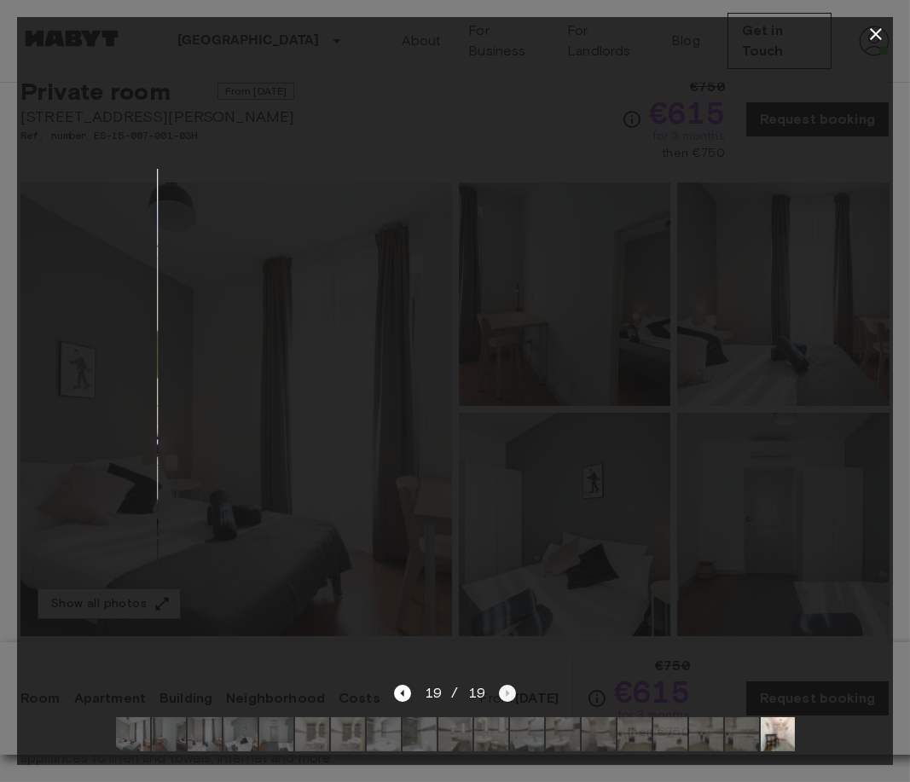
click at [508, 692] on div "19 / 19" at bounding box center [455, 693] width 122 height 20
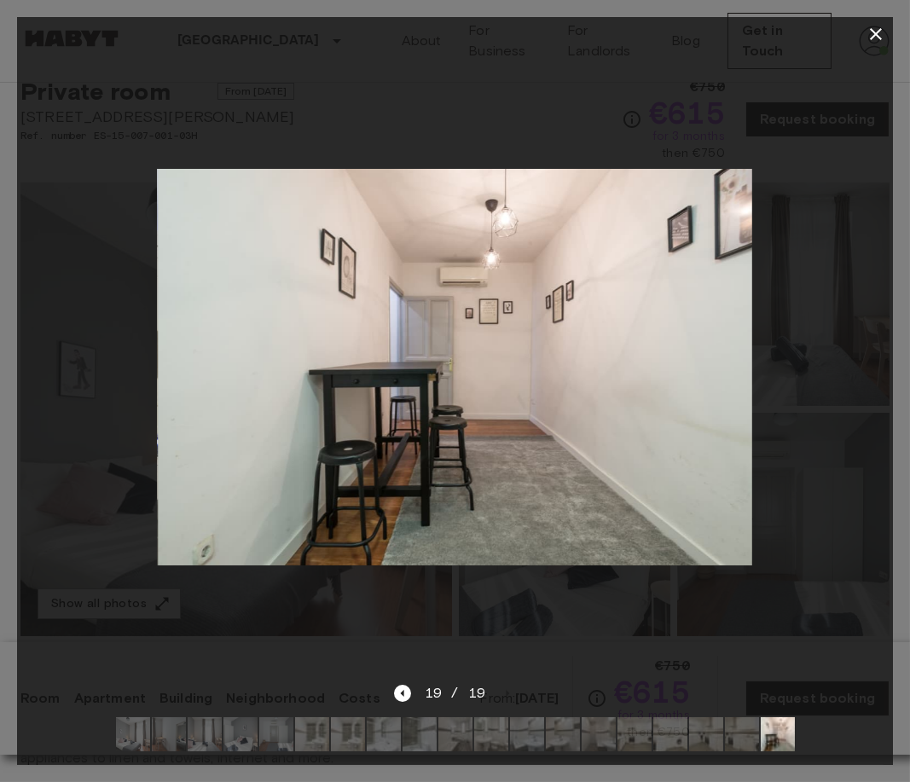
click at [781, 555] on div at bounding box center [454, 367] width 875 height 632
click at [872, 49] on button "button" at bounding box center [875, 34] width 34 height 34
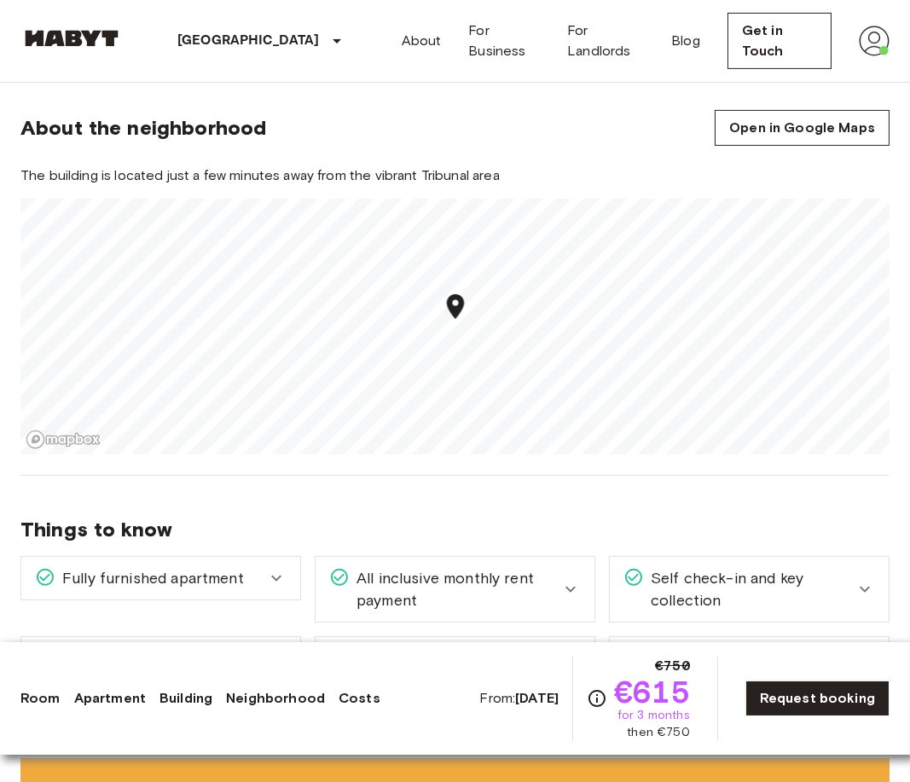
scroll to position [1626, 0]
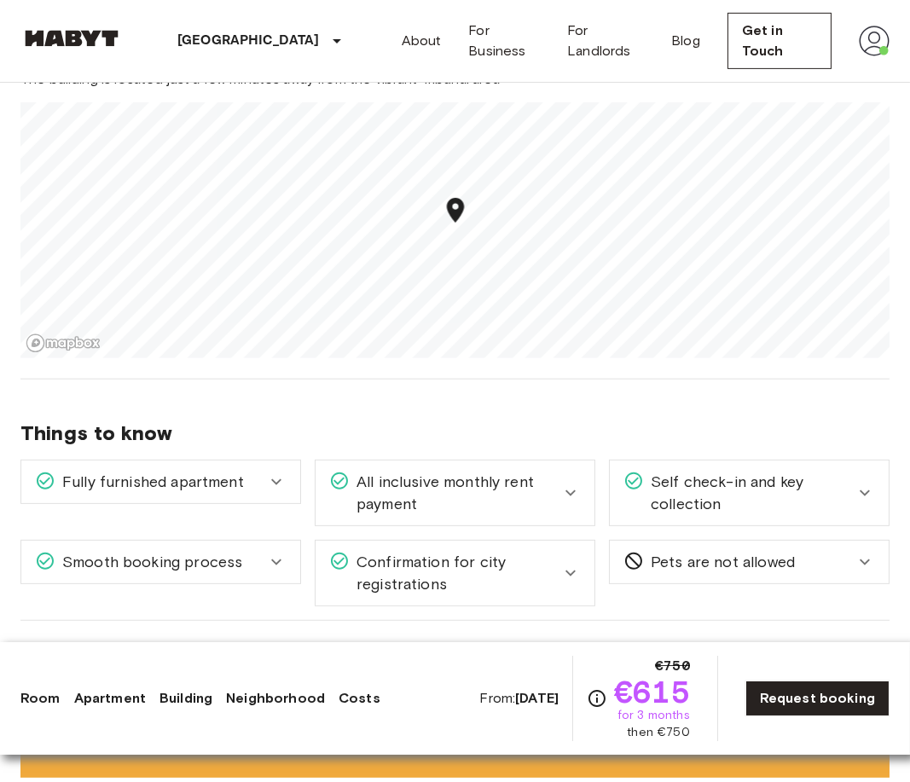
click at [447, 211] on div "Map marker" at bounding box center [456, 212] width 30 height 35
click at [458, 205] on icon "Map marker" at bounding box center [456, 210] width 30 height 30
click at [461, 198] on icon "Map marker" at bounding box center [455, 210] width 17 height 25
click at [471, 212] on div "Map marker" at bounding box center [456, 212] width 30 height 35
click at [179, 618] on div "[GEOGRAPHIC_DATA] [GEOGRAPHIC_DATA] [GEOGRAPHIC_DATA] Private room Private room…" at bounding box center [455, 554] width 910 height 4196
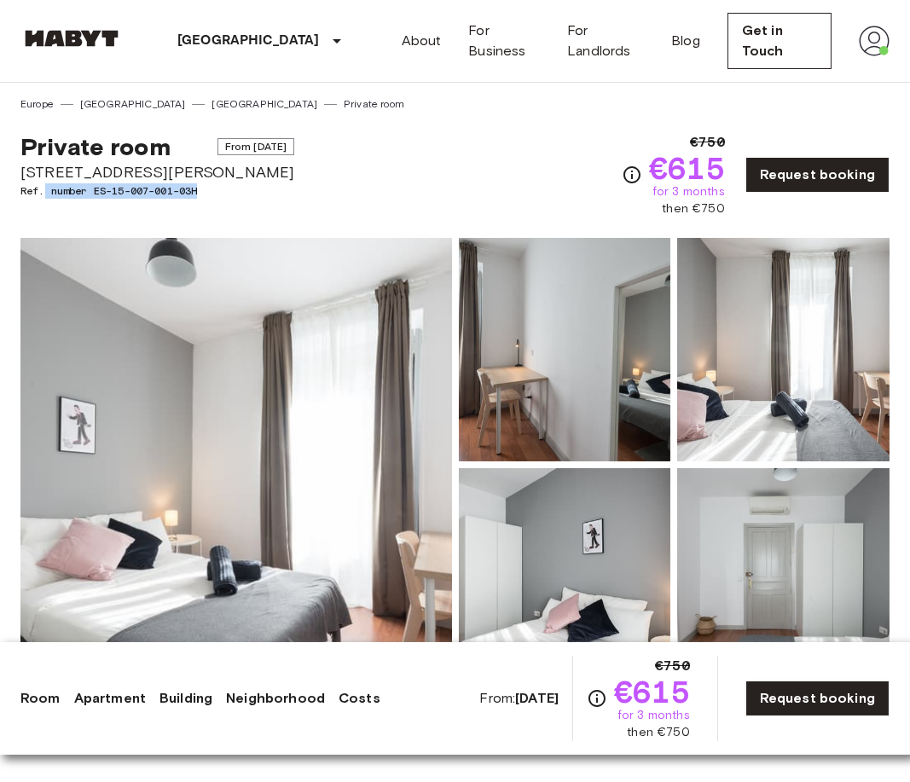
drag, startPoint x: 200, startPoint y: 185, endPoint x: 46, endPoint y: 194, distance: 154.6
click at [46, 194] on span "Ref. number ES-15-007-001-03H" at bounding box center [157, 190] width 274 height 15
drag, startPoint x: 19, startPoint y: 192, endPoint x: 226, endPoint y: 192, distance: 207.1
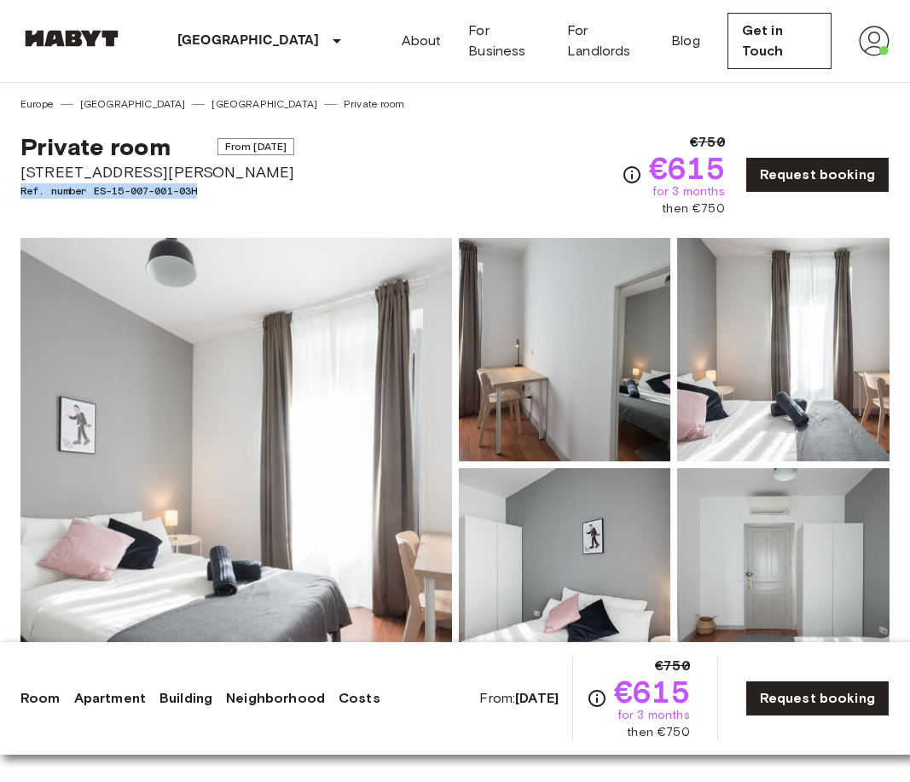
copy span "Ref. number ES-15-007-001-03H"
click at [116, 144] on span "Private room" at bounding box center [95, 146] width 150 height 29
click at [211, 109] on link "[GEOGRAPHIC_DATA]" at bounding box center [264, 103] width 106 height 15
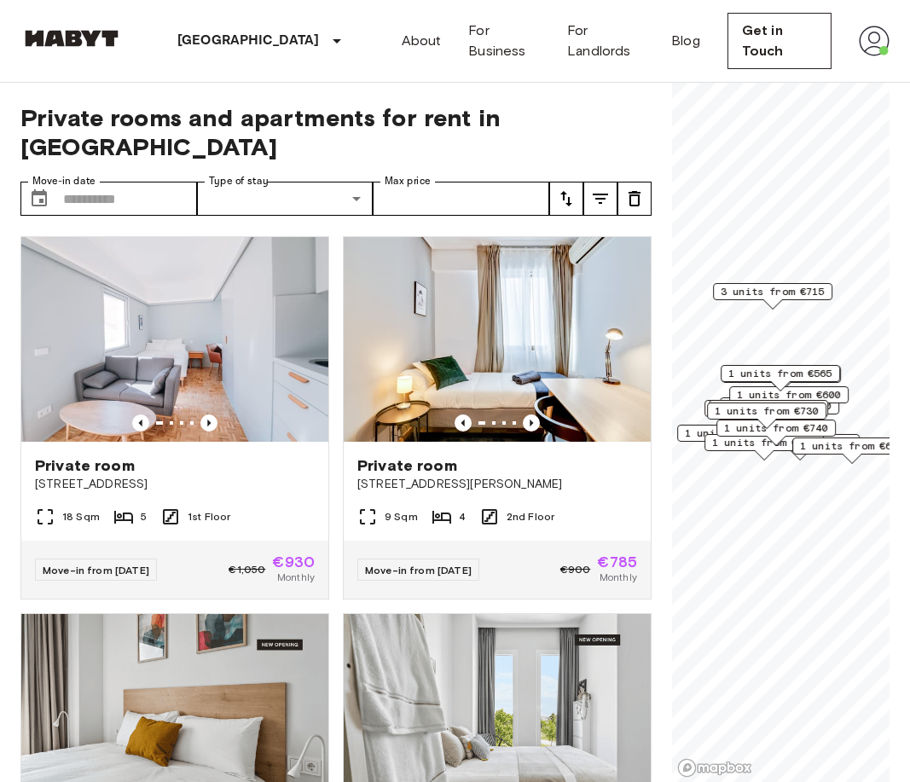
click at [433, 128] on span "Private rooms and apartments for rent in [GEOGRAPHIC_DATA]" at bounding box center [335, 132] width 631 height 58
click at [430, 182] on input "Max price" at bounding box center [461, 199] width 176 height 34
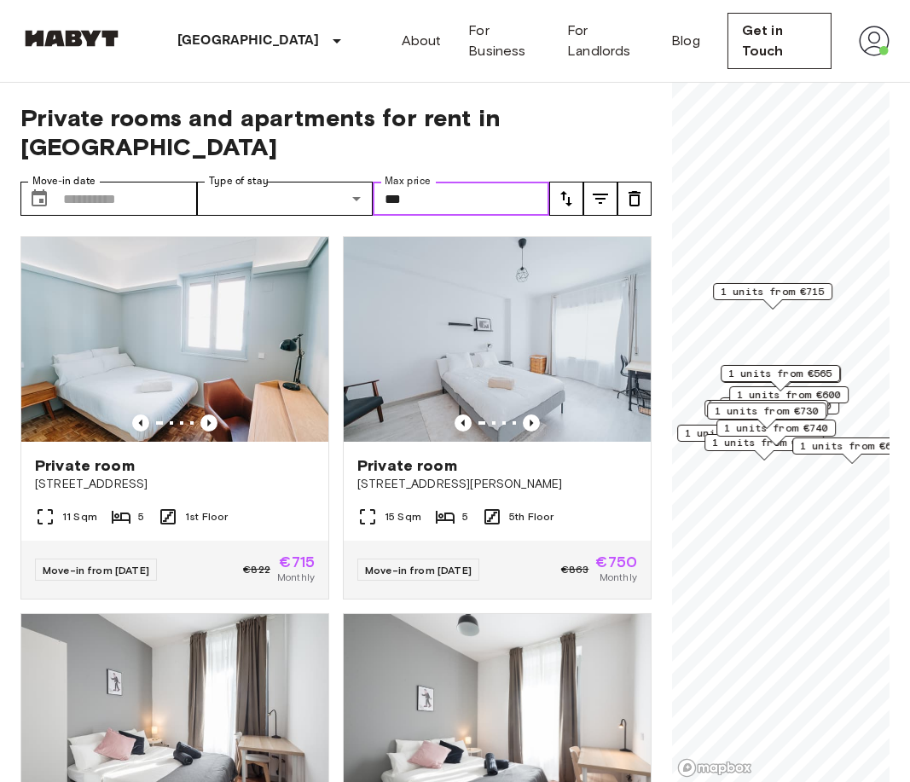
type input "***"
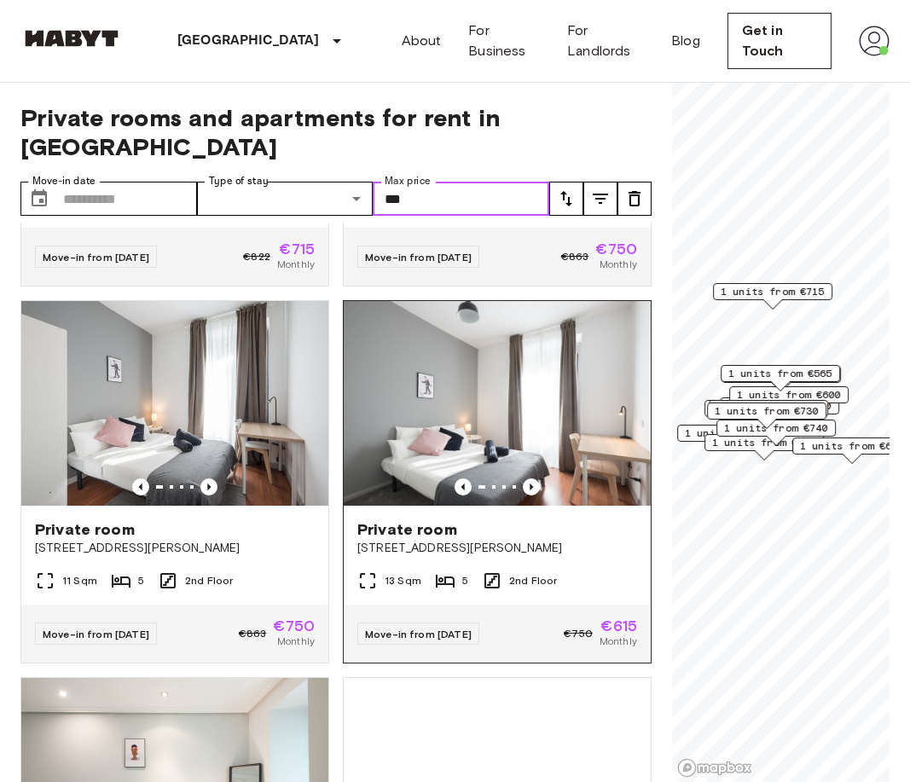
scroll to position [316, 0]
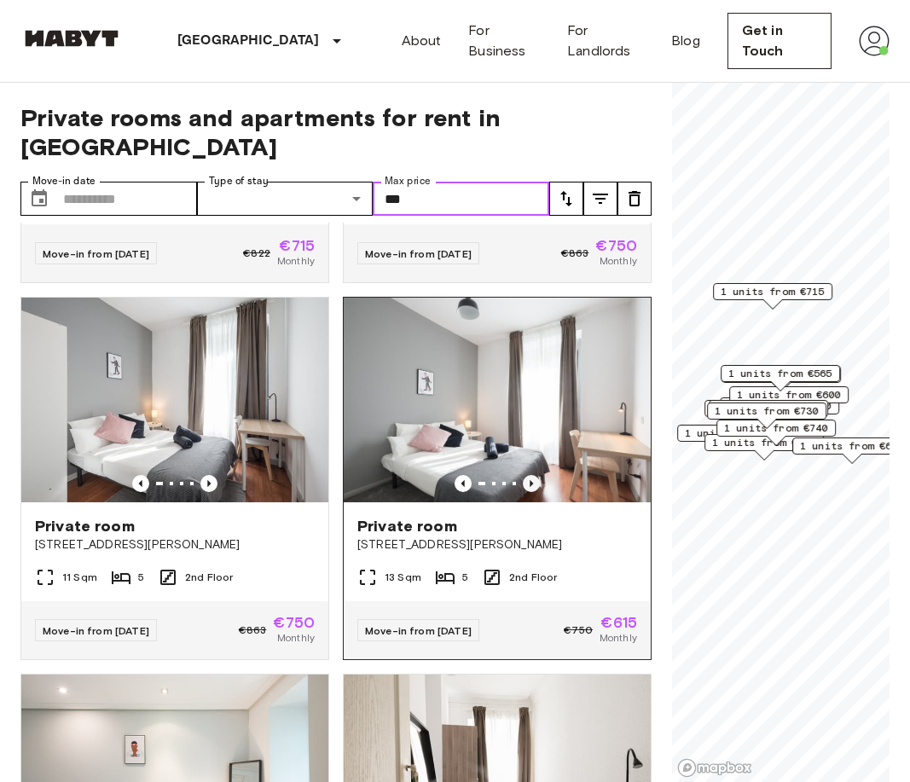
click at [532, 480] on icon "Previous image" at bounding box center [530, 483] width 3 height 7
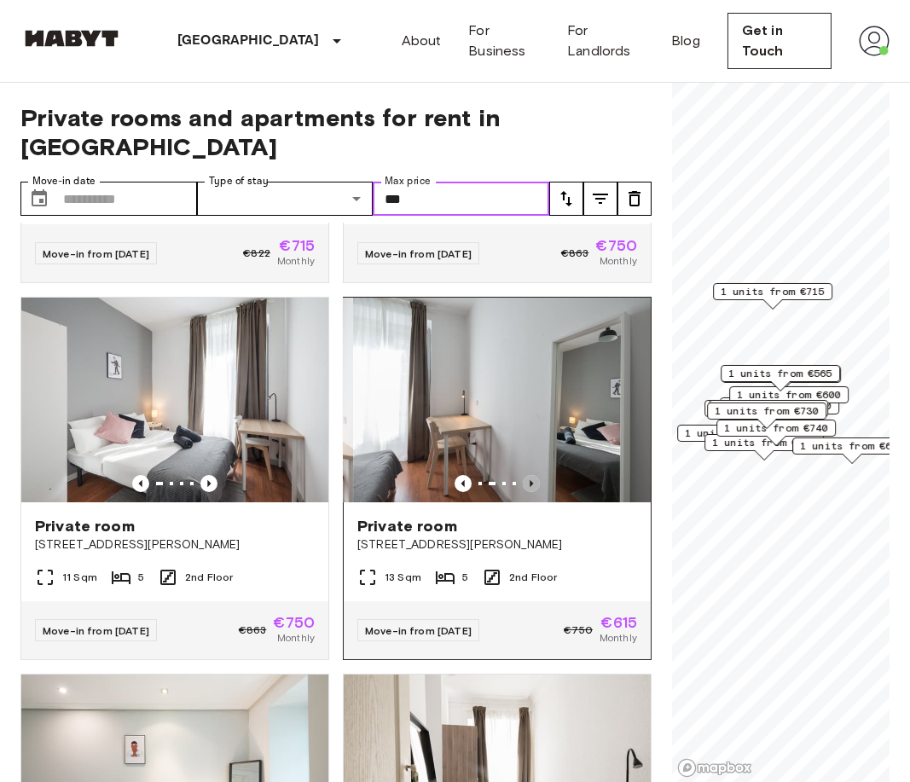
click at [532, 480] on icon "Previous image" at bounding box center [530, 483] width 3 height 7
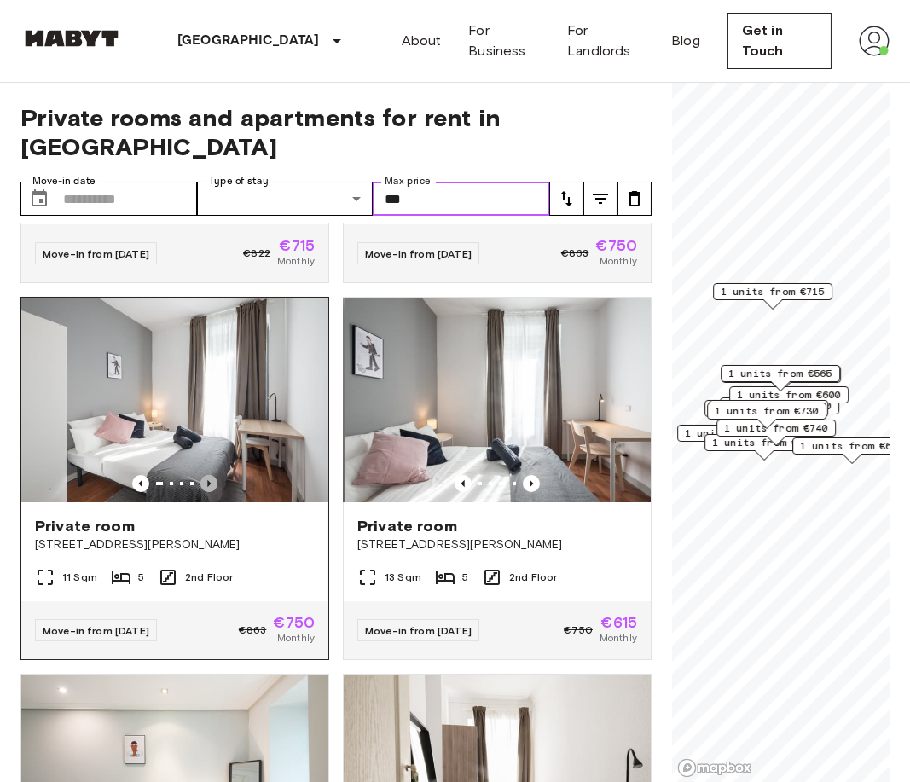
click at [207, 475] on icon "Previous image" at bounding box center [208, 483] width 17 height 17
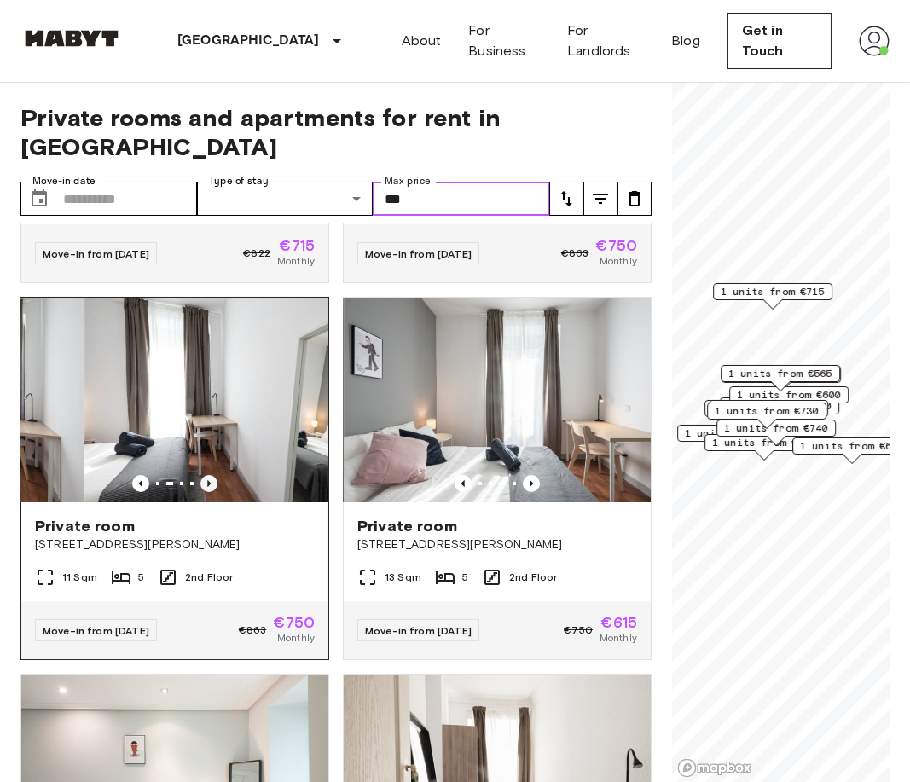
click at [207, 475] on icon "Previous image" at bounding box center [208, 483] width 17 height 17
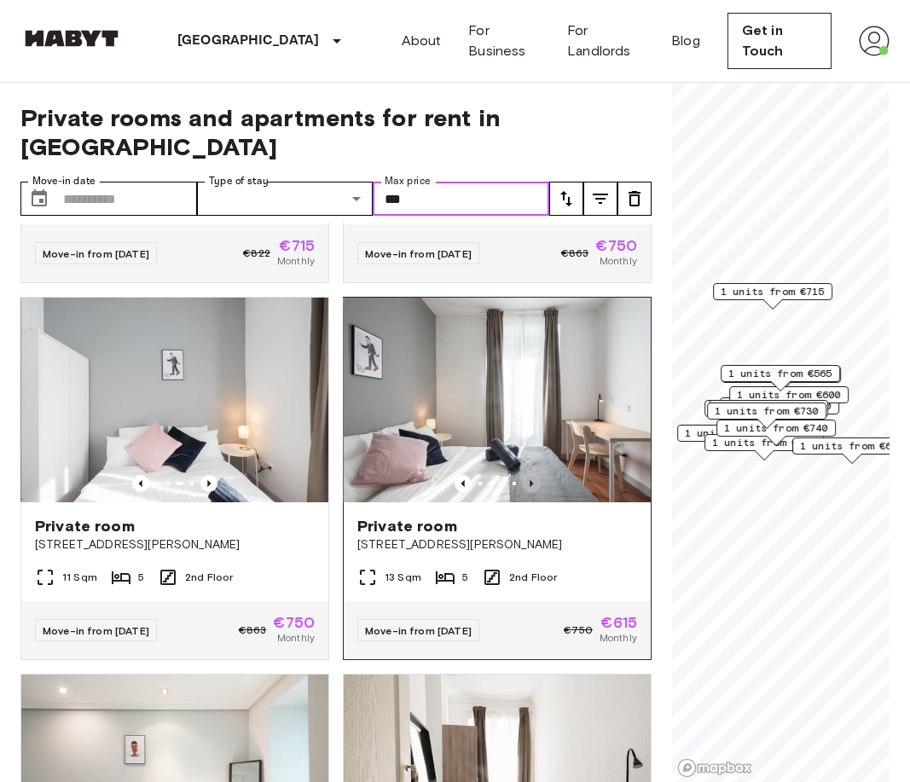
click at [530, 480] on icon "Previous image" at bounding box center [530, 483] width 3 height 7
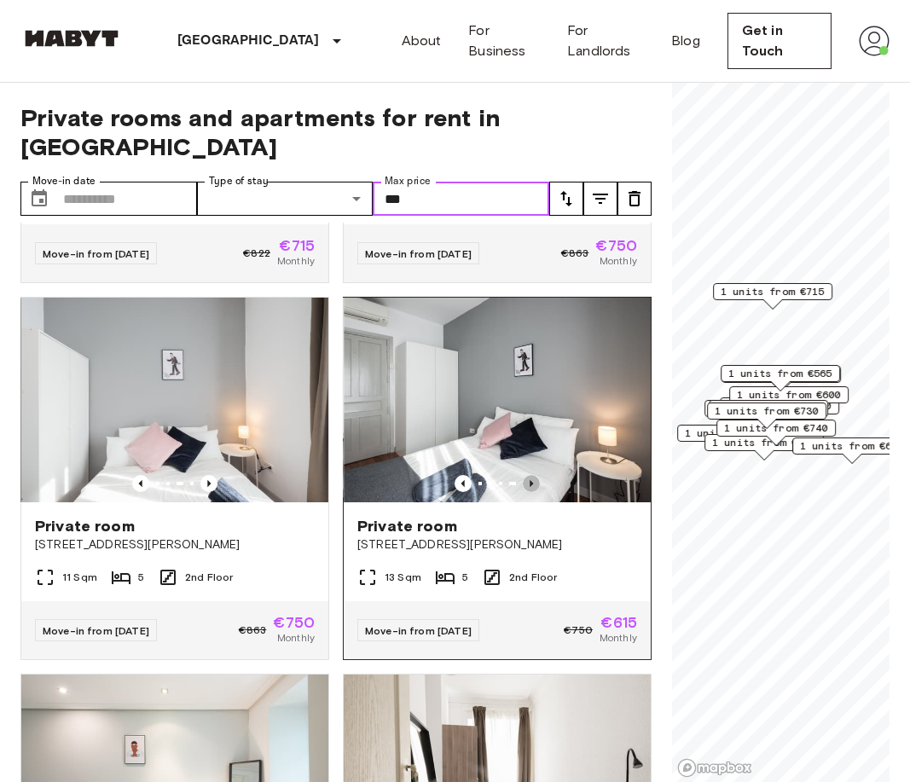
click at [530, 480] on icon "Previous image" at bounding box center [530, 483] width 3 height 7
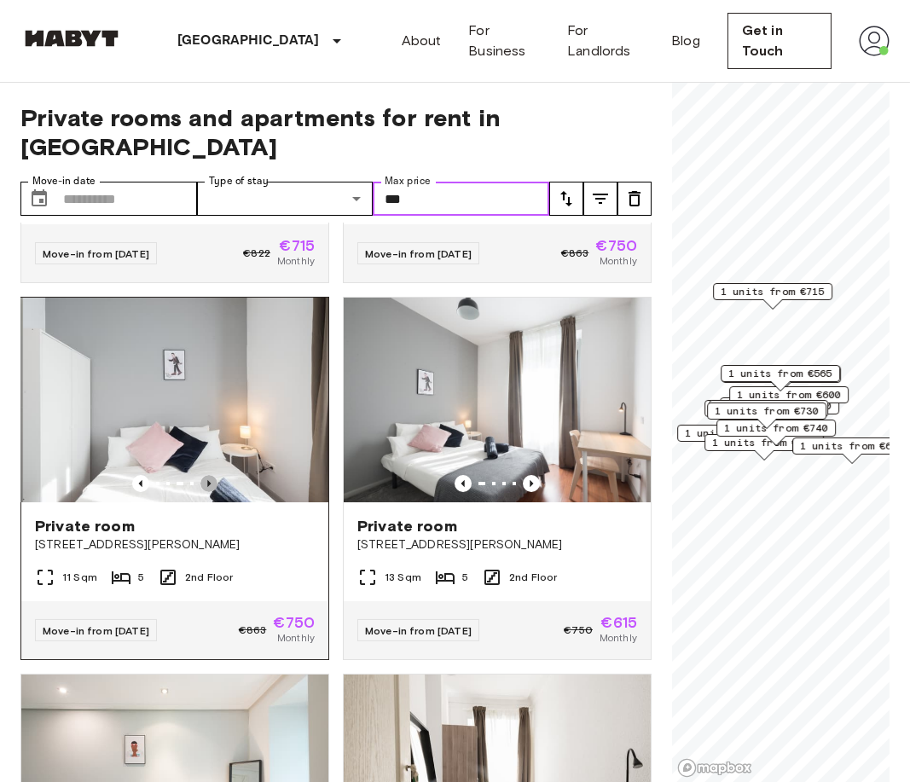
click at [211, 475] on icon "Previous image" at bounding box center [208, 483] width 17 height 17
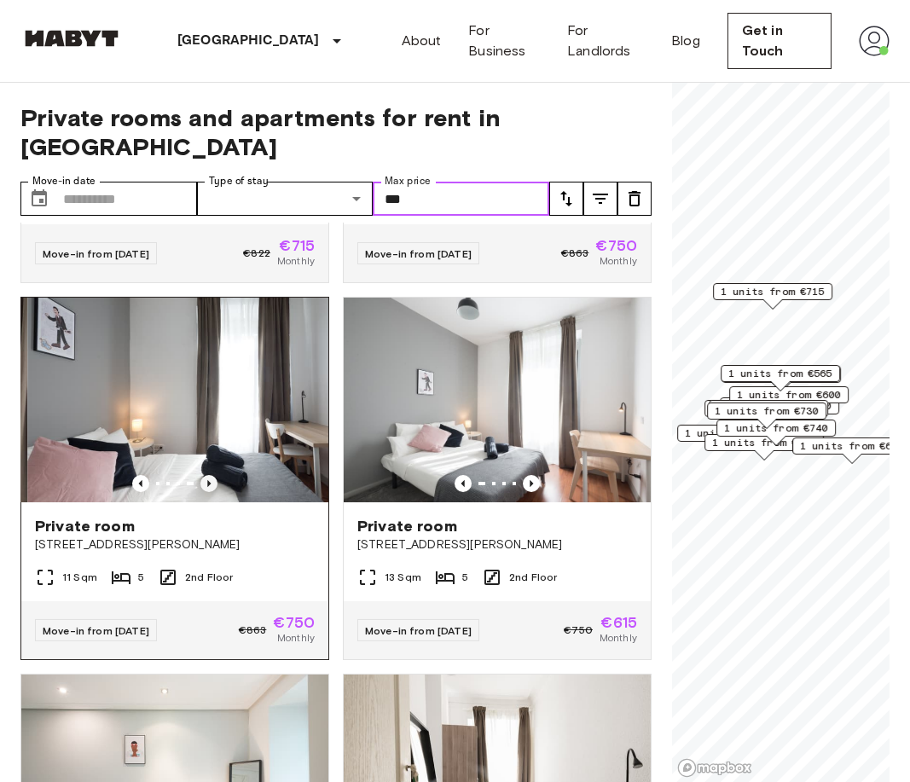
click at [211, 475] on icon "Previous image" at bounding box center [208, 483] width 17 height 17
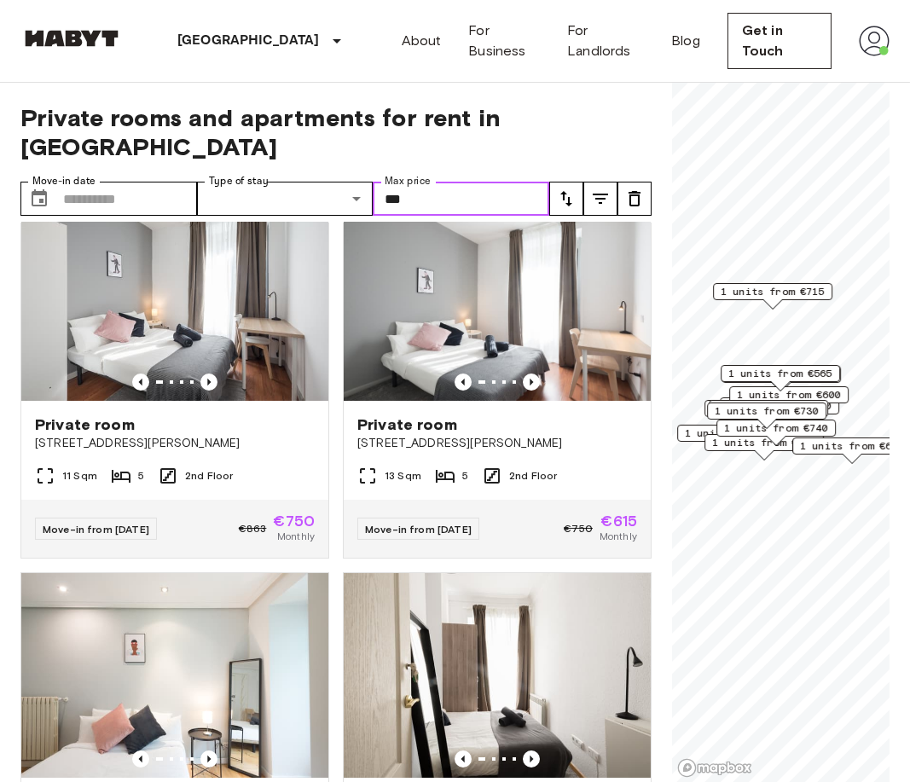
scroll to position [432, 0]
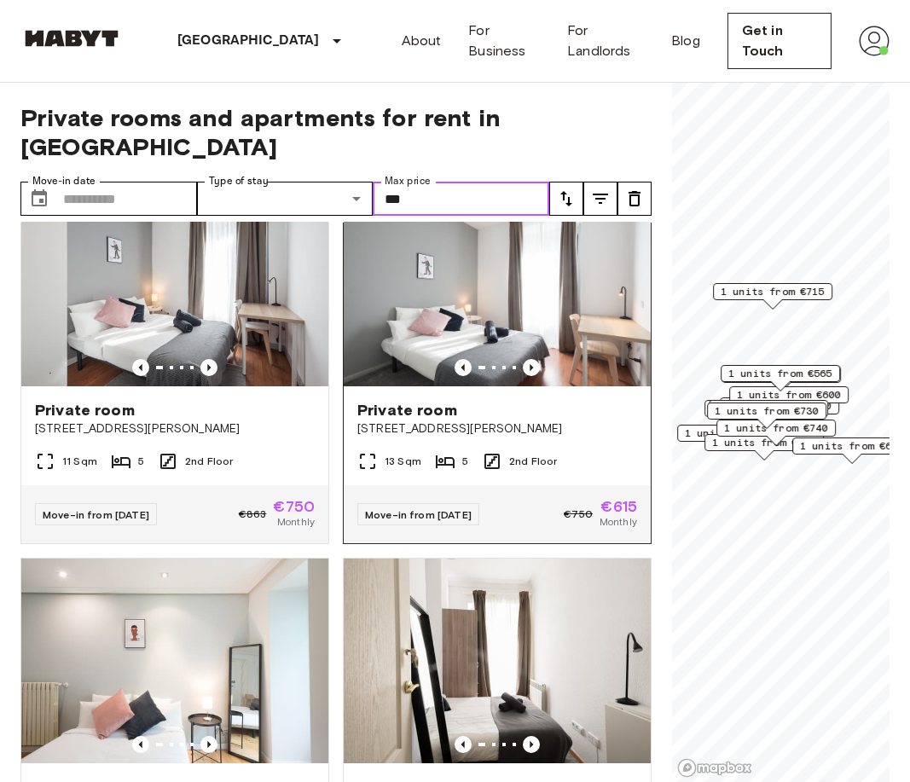
click at [537, 269] on img at bounding box center [497, 284] width 307 height 205
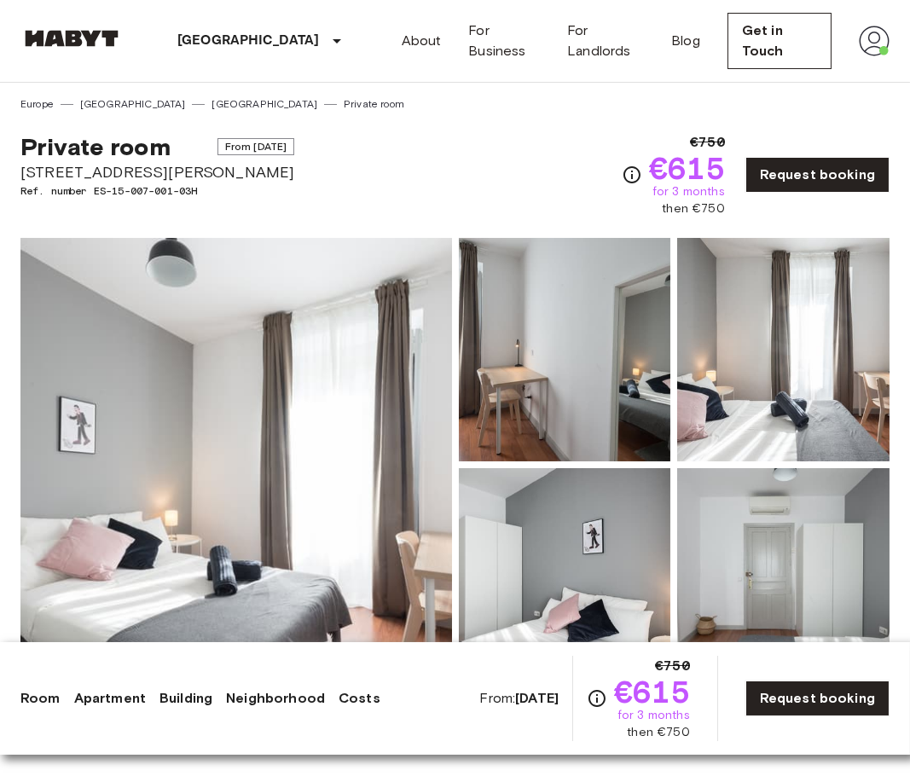
click at [192, 161] on span "[STREET_ADDRESS][PERSON_NAME]" at bounding box center [157, 172] width 274 height 22
drag, startPoint x: 209, startPoint y: 191, endPoint x: 6, endPoint y: 185, distance: 203.0
copy span "Ref. number ES-15-007-001-03H"
click at [858, 41] on img at bounding box center [873, 41] width 31 height 31
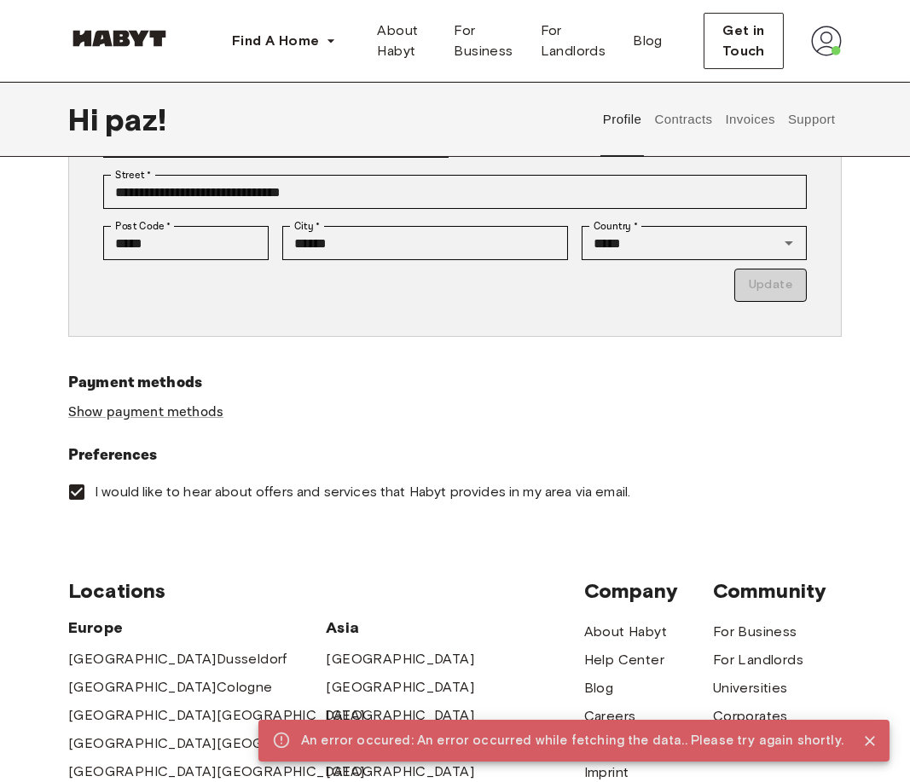
scroll to position [519, 0]
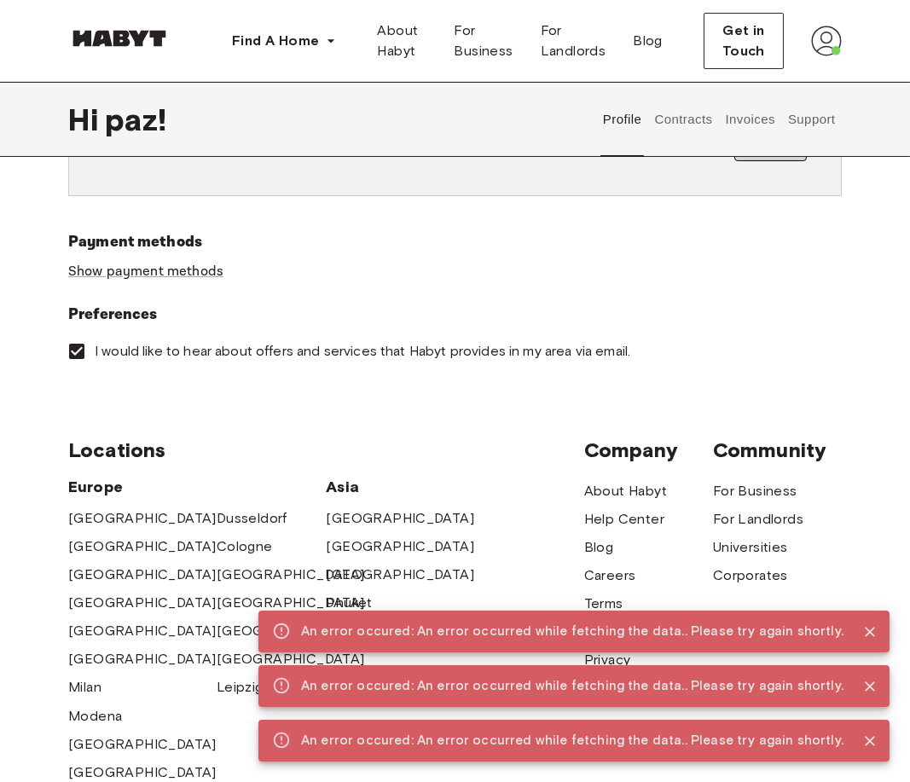
click at [708, 112] on button "Contracts" at bounding box center [683, 119] width 62 height 75
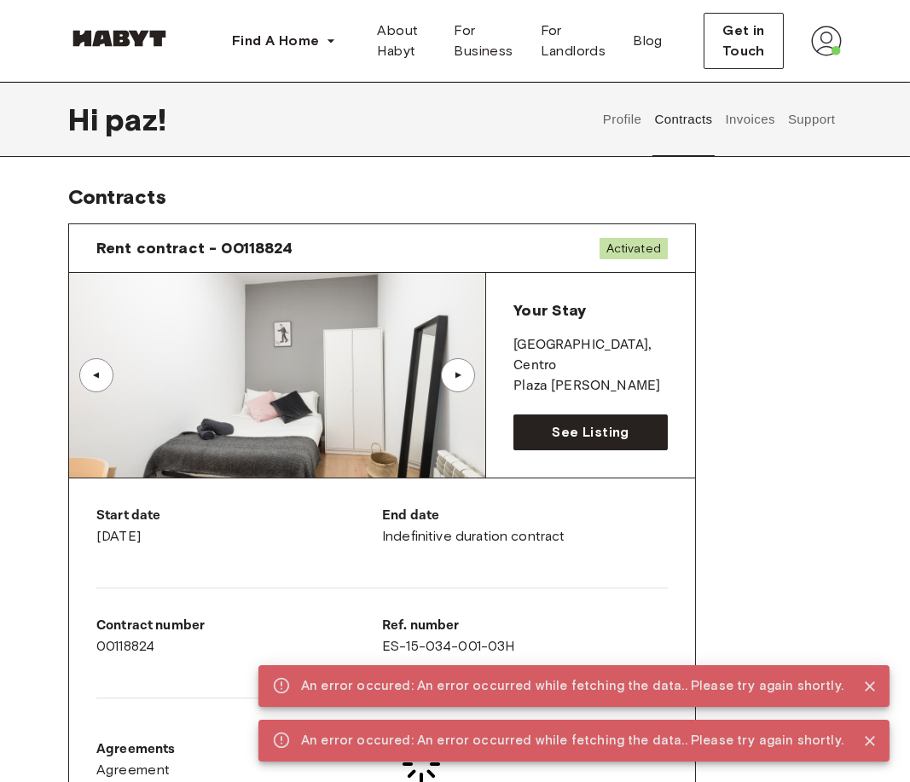
click at [749, 118] on button "Invoices" at bounding box center [750, 119] width 54 height 75
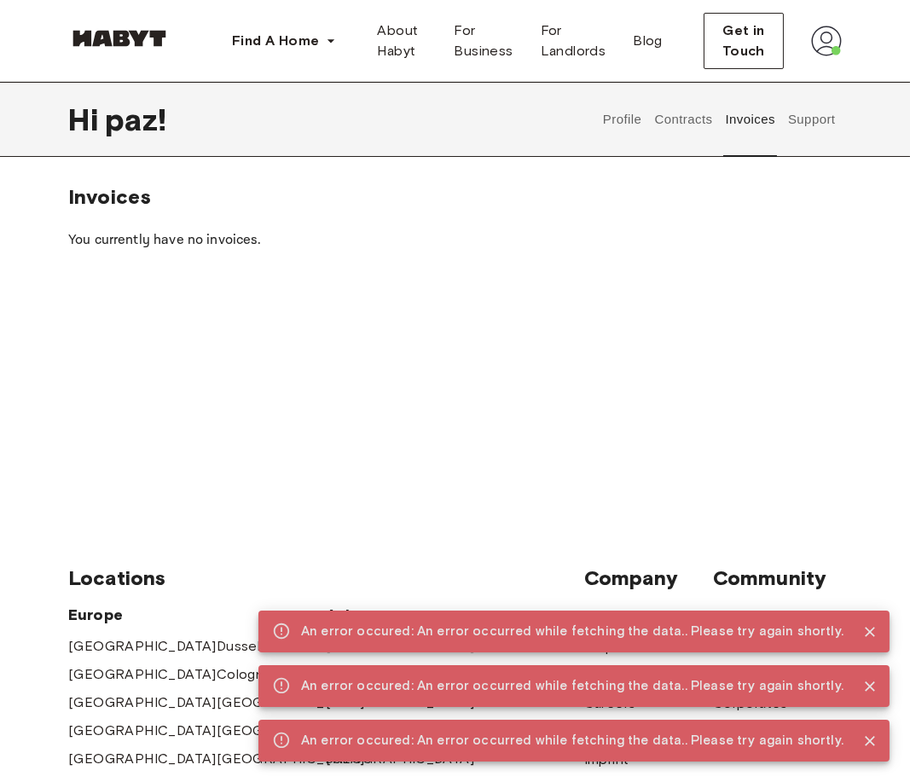
click at [816, 124] on button "Support" at bounding box center [811, 119] width 52 height 75
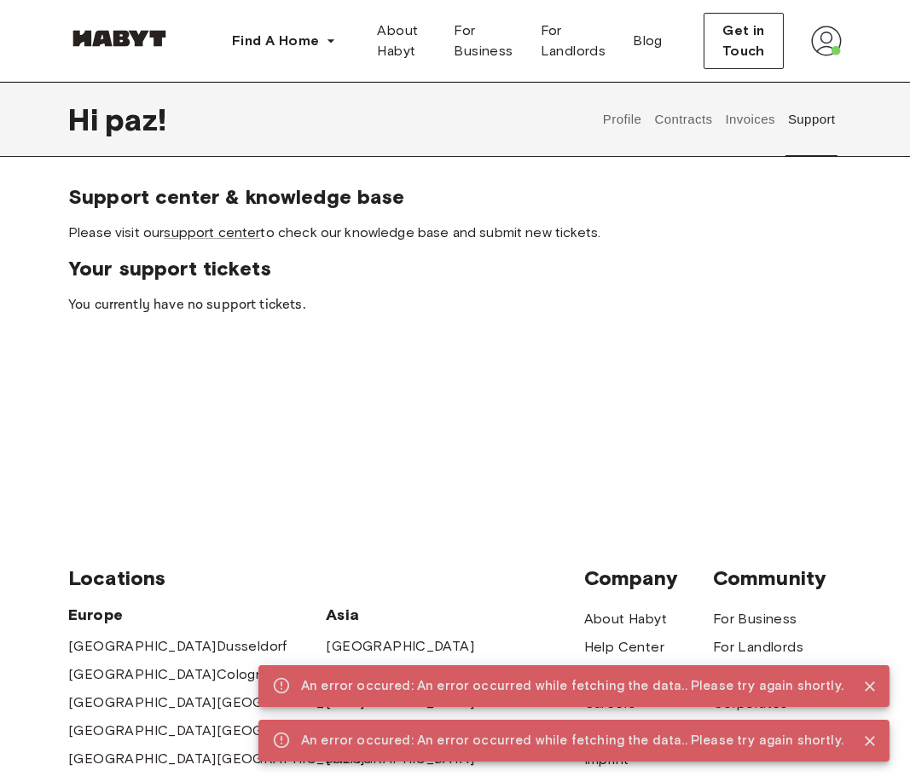
click at [700, 129] on button "Contracts" at bounding box center [683, 119] width 62 height 75
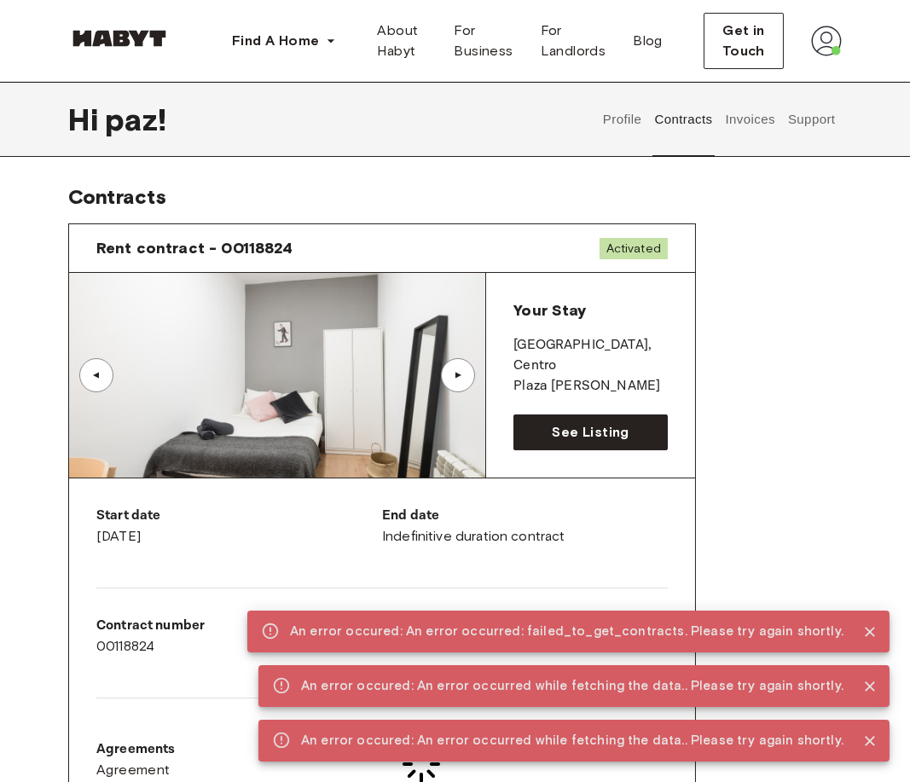
click at [624, 132] on button "Profile" at bounding box center [621, 119] width 43 height 75
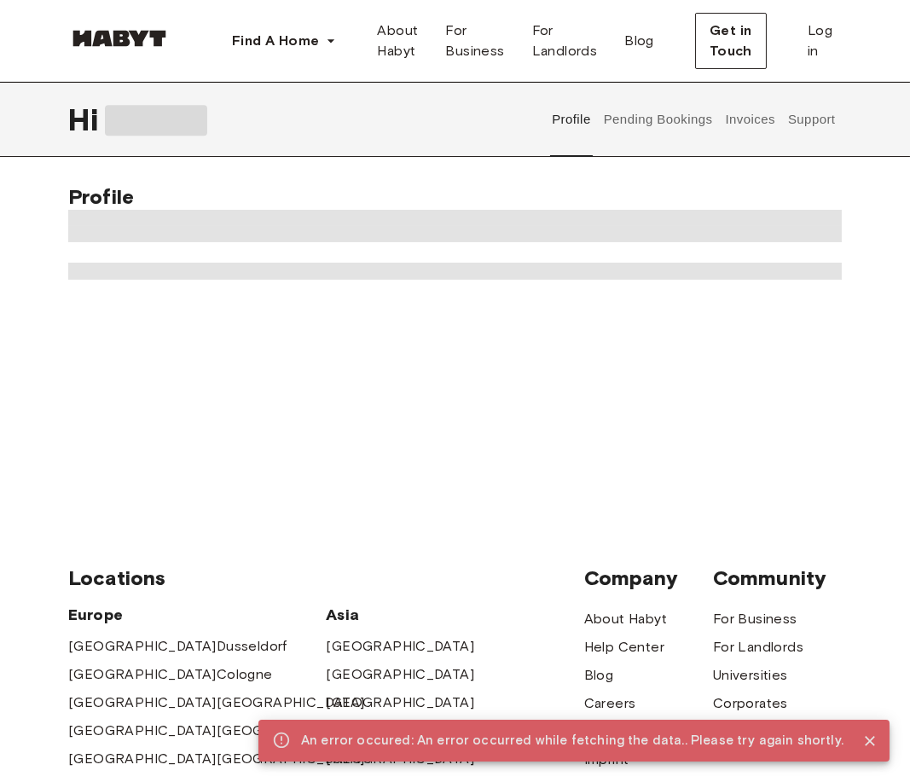
click at [688, 127] on button "Pending Bookings" at bounding box center [657, 119] width 113 height 75
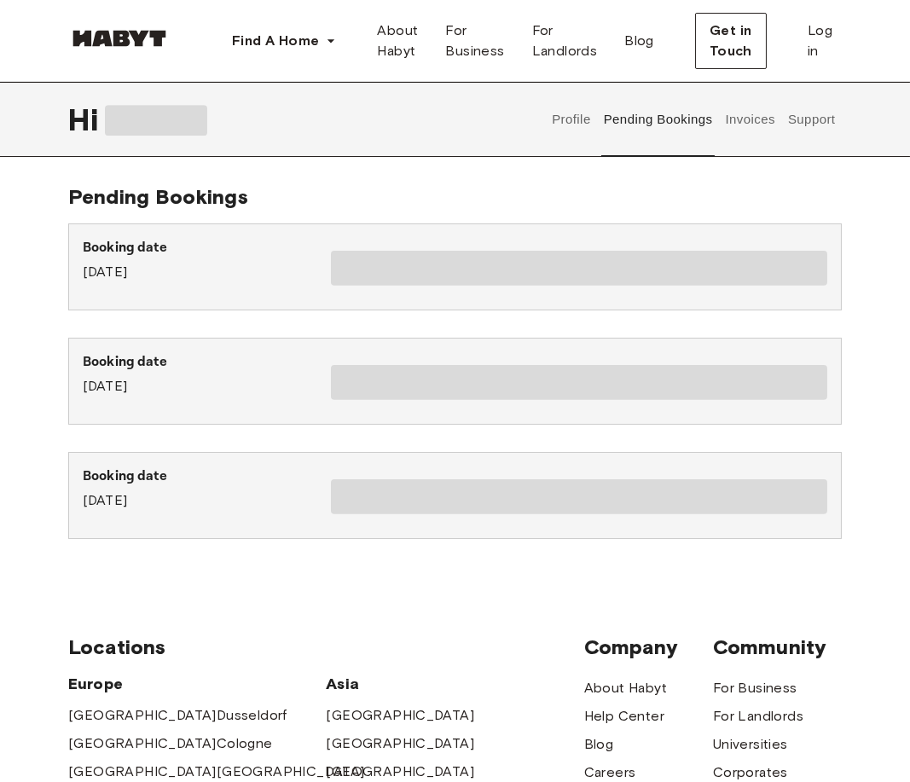
click at [731, 118] on button "Invoices" at bounding box center [750, 119] width 54 height 75
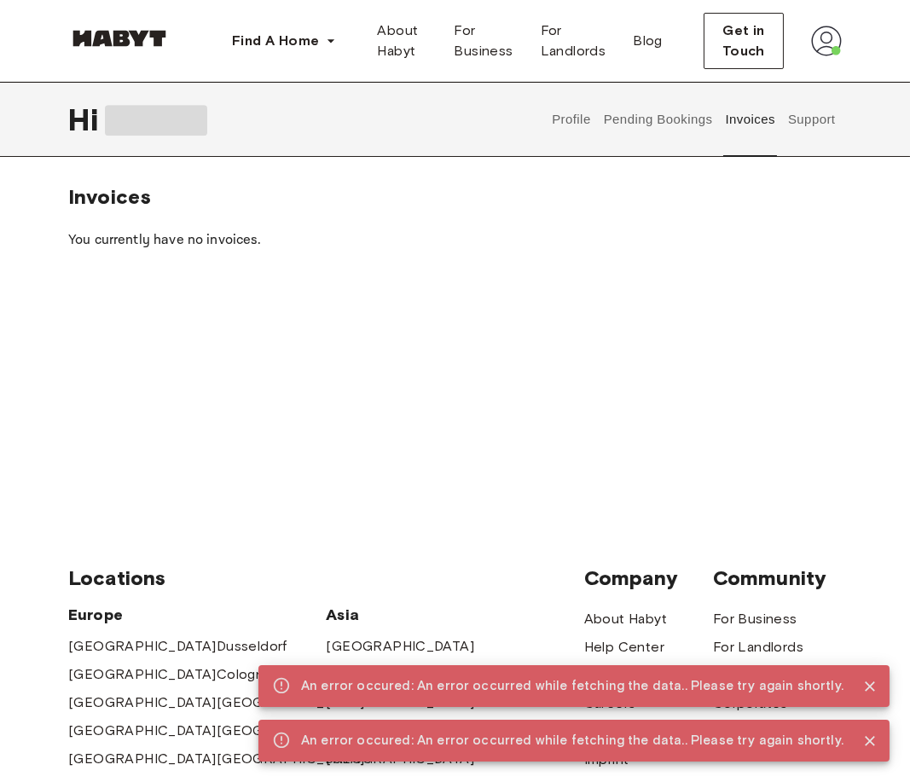
click at [679, 118] on button "Pending Bookings" at bounding box center [657, 119] width 113 height 75
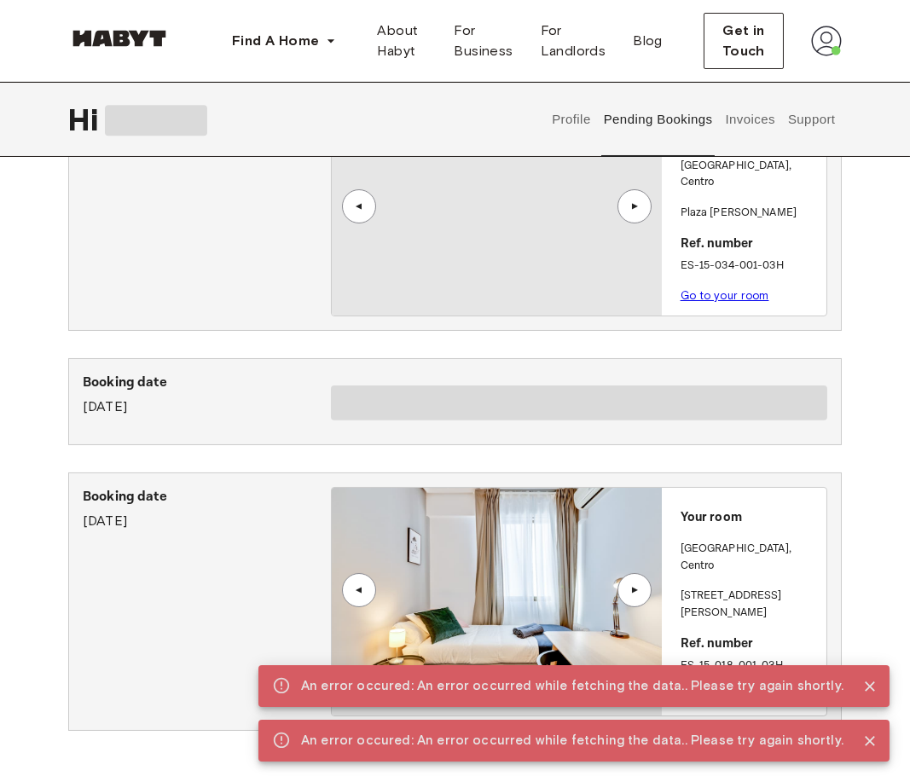
scroll to position [245, 0]
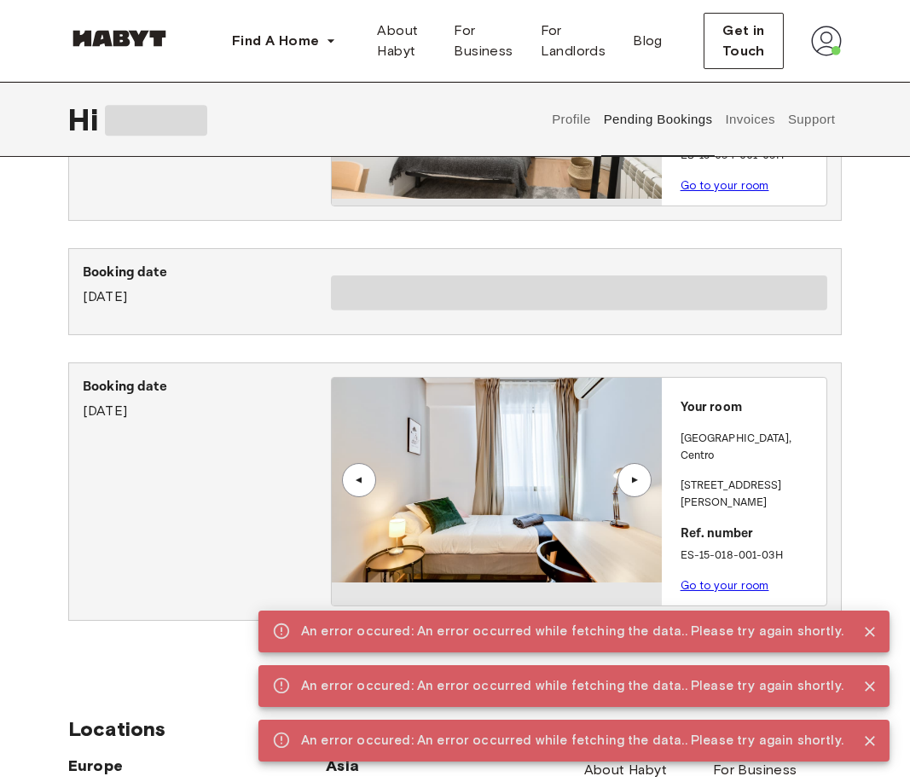
click at [646, 483] on div "▲" at bounding box center [634, 480] width 34 height 34
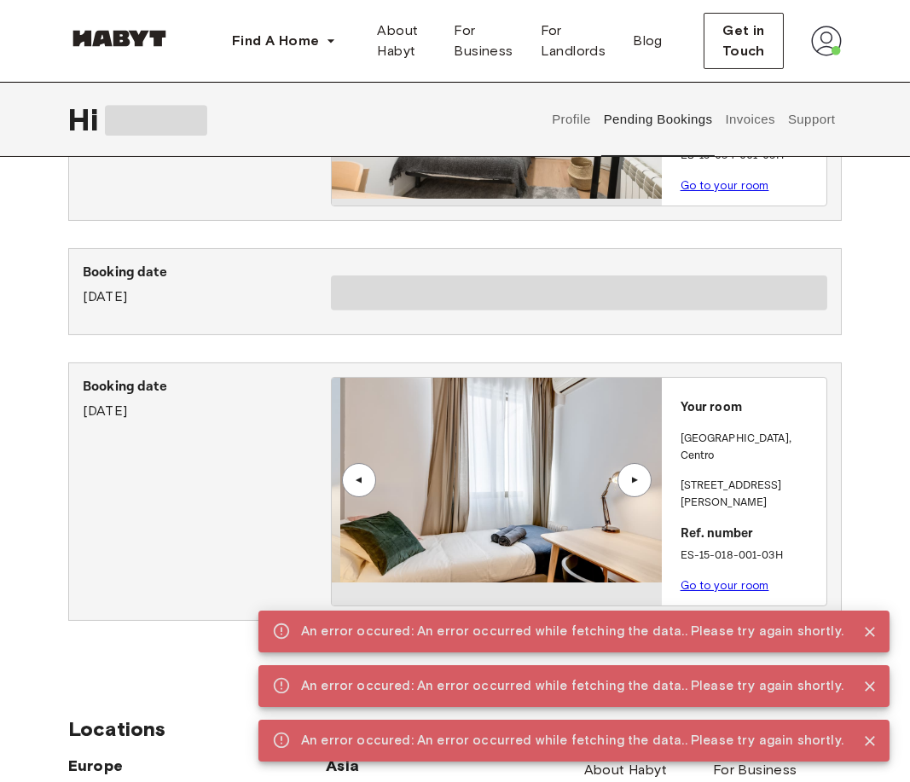
click at [646, 483] on div "▲" at bounding box center [634, 480] width 34 height 34
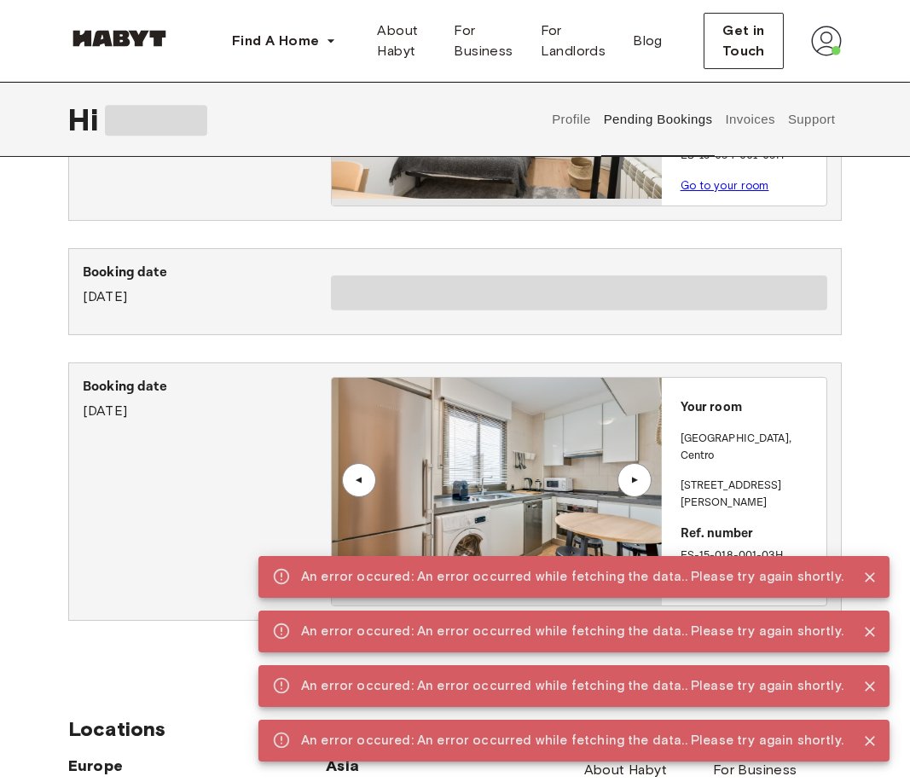
click at [712, 390] on div "Your room [GEOGRAPHIC_DATA] , [GEOGRAPHIC_DATA][STREET_ADDRESS][PERSON_NAME]. n…" at bounding box center [743, 492] width 165 height 228
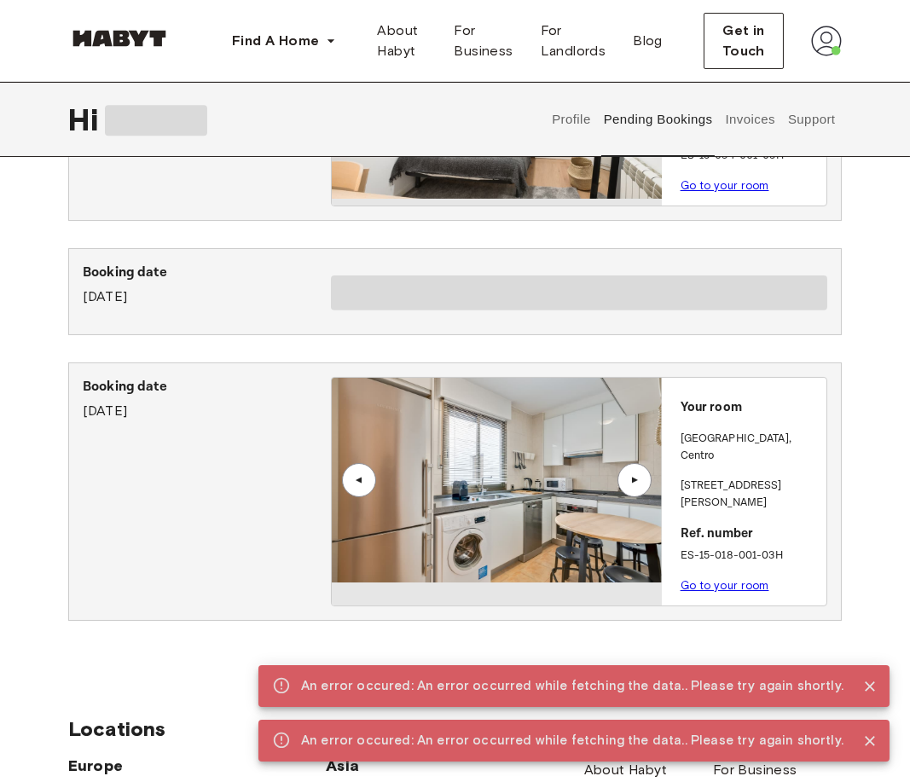
click at [708, 579] on link "Go to your room" at bounding box center [724, 585] width 89 height 13
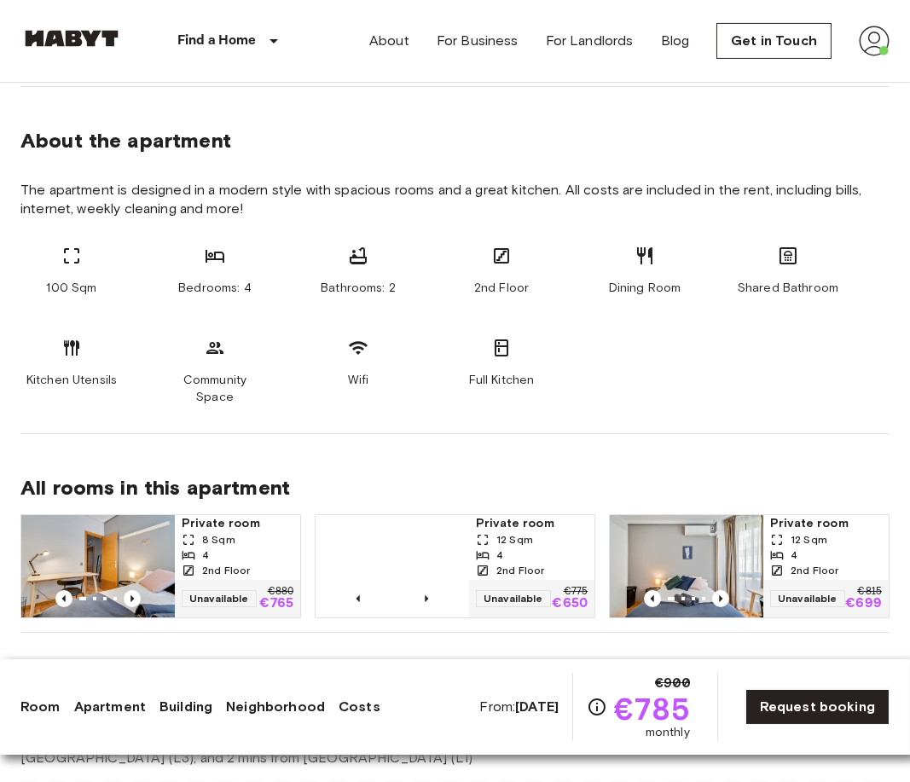
scroll to position [826, 0]
